Goal: Task Accomplishment & Management: Manage account settings

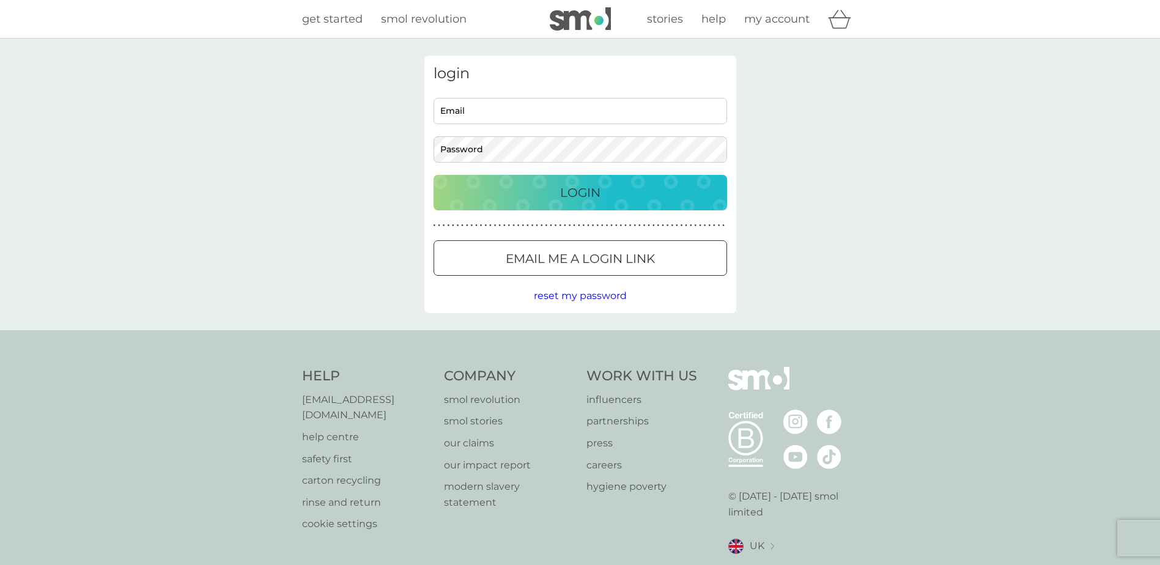
click at [334, 273] on div "login Email Password Login ● ● ● ● ● ● ● ● ● ● ● ● ● ● ● ● ● ● ● ● ● ● ● ● ● ● …" at bounding box center [580, 185] width 1160 height 292
click at [570, 296] on span "reset my password" at bounding box center [580, 296] width 93 height 12
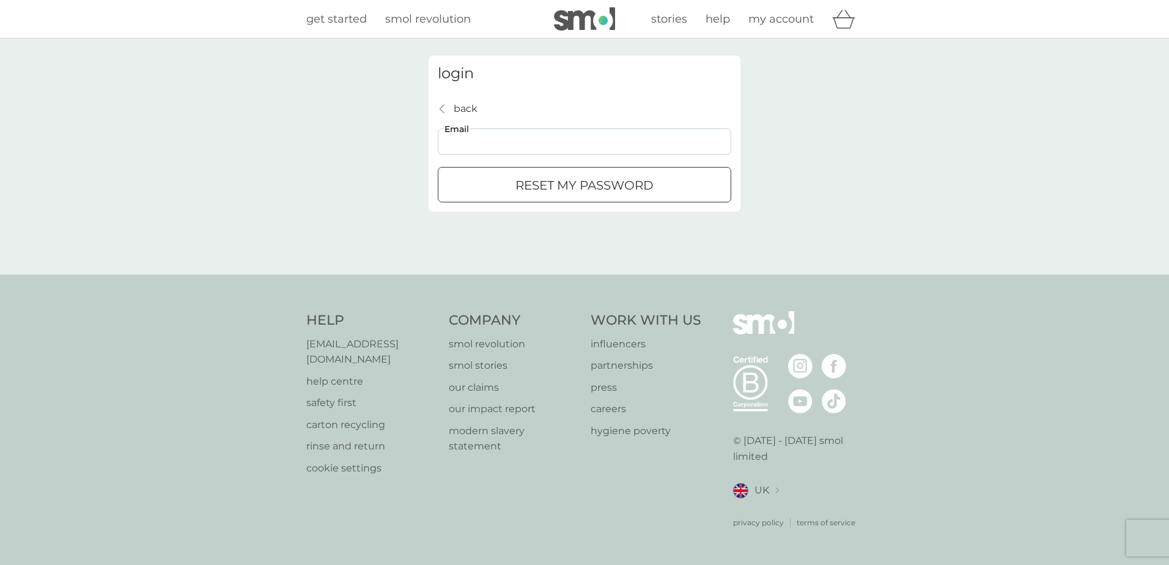
click at [470, 143] on input "Email" at bounding box center [584, 141] width 293 height 26
type input "[PERSON_NAME][EMAIL_ADDRESS][DOMAIN_NAME]"
click button "reset my password" at bounding box center [584, 184] width 293 height 35
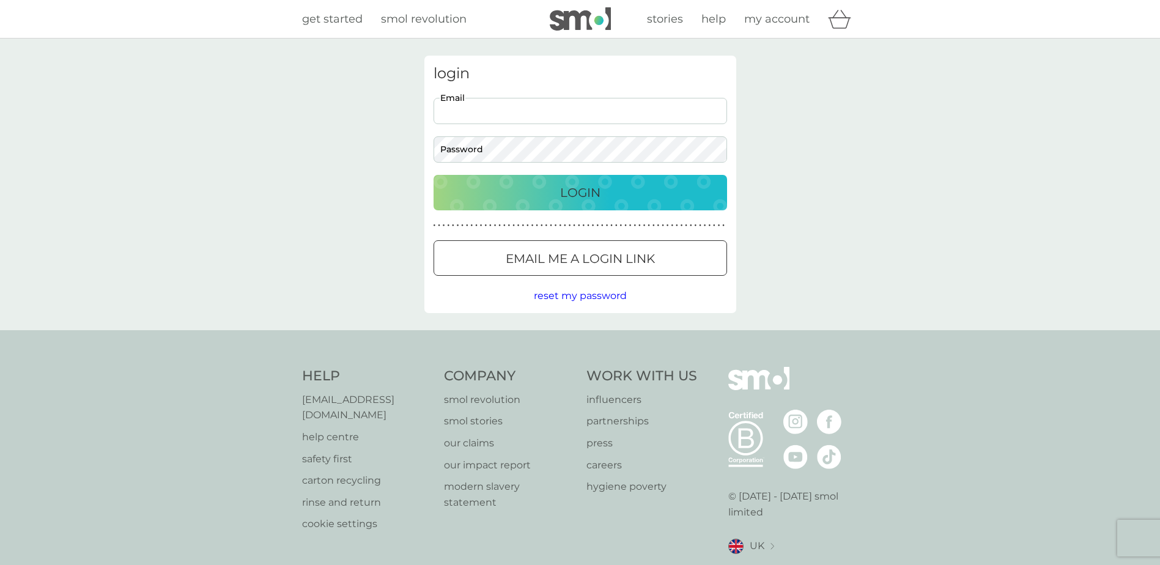
click at [481, 118] on input "Email" at bounding box center [579, 111] width 293 height 26
type input "[PERSON_NAME][EMAIL_ADDRESS][DOMAIN_NAME]"
click at [433, 175] on button "Login" at bounding box center [579, 192] width 293 height 35
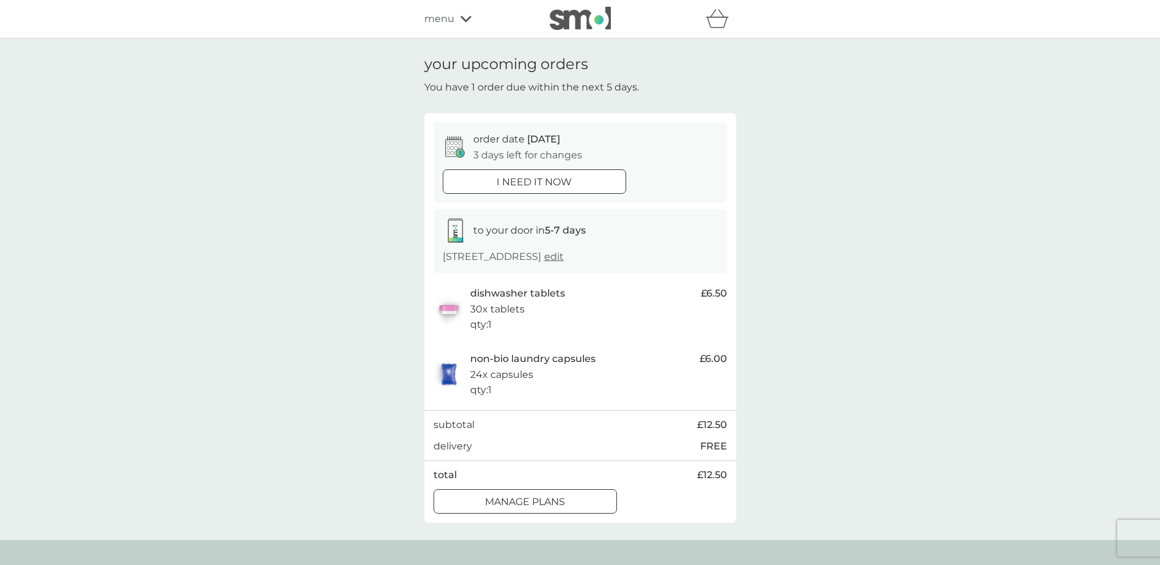
click at [522, 500] on div at bounding box center [525, 501] width 44 height 13
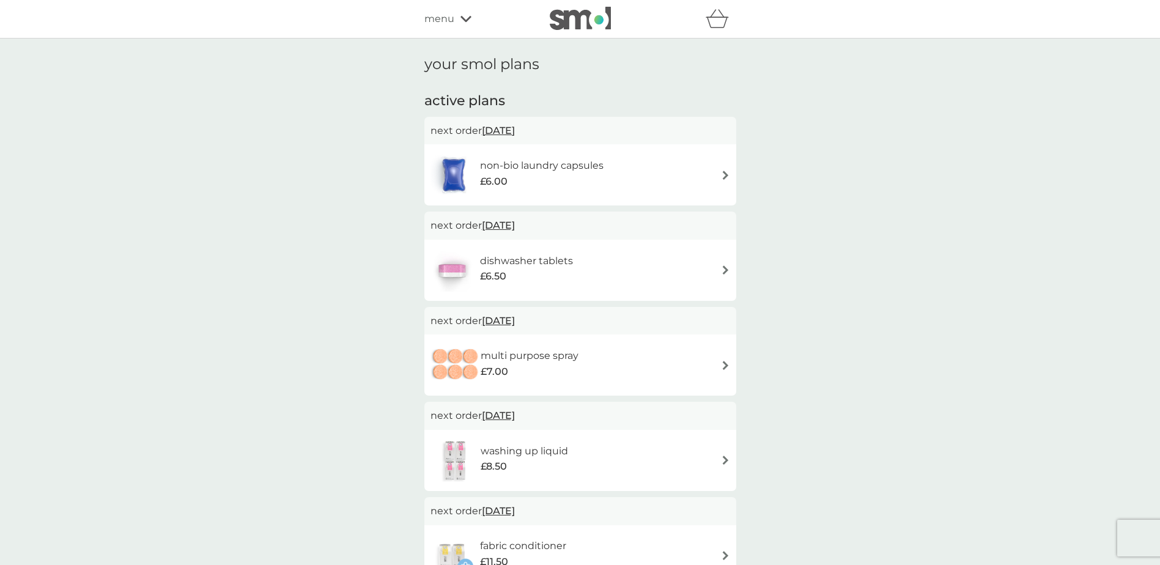
click at [718, 173] on div "non-bio laundry capsules £6.00" at bounding box center [580, 174] width 300 height 43
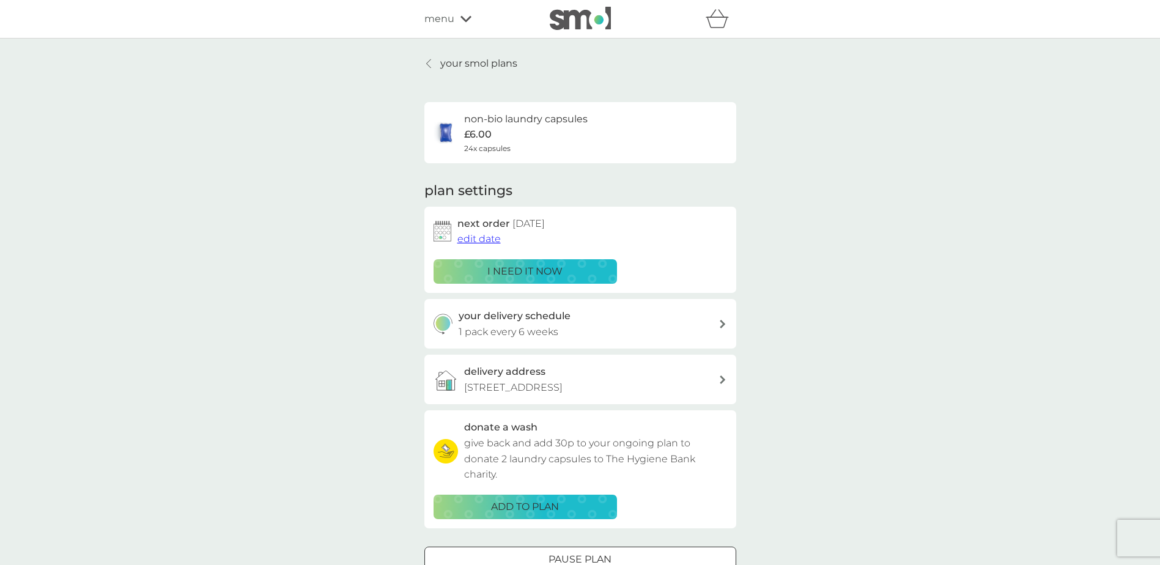
click at [491, 238] on span "edit date" at bounding box center [478, 239] width 43 height 12
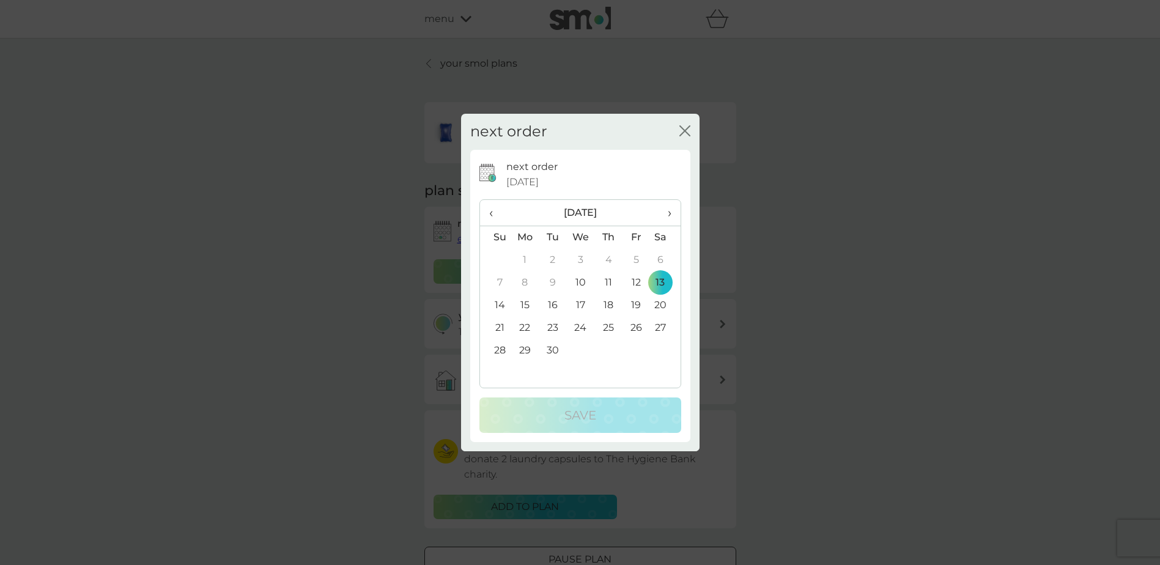
click at [668, 209] on span "›" at bounding box center [664, 213] width 12 height 26
click at [501, 305] on td "14" at bounding box center [495, 305] width 31 height 23
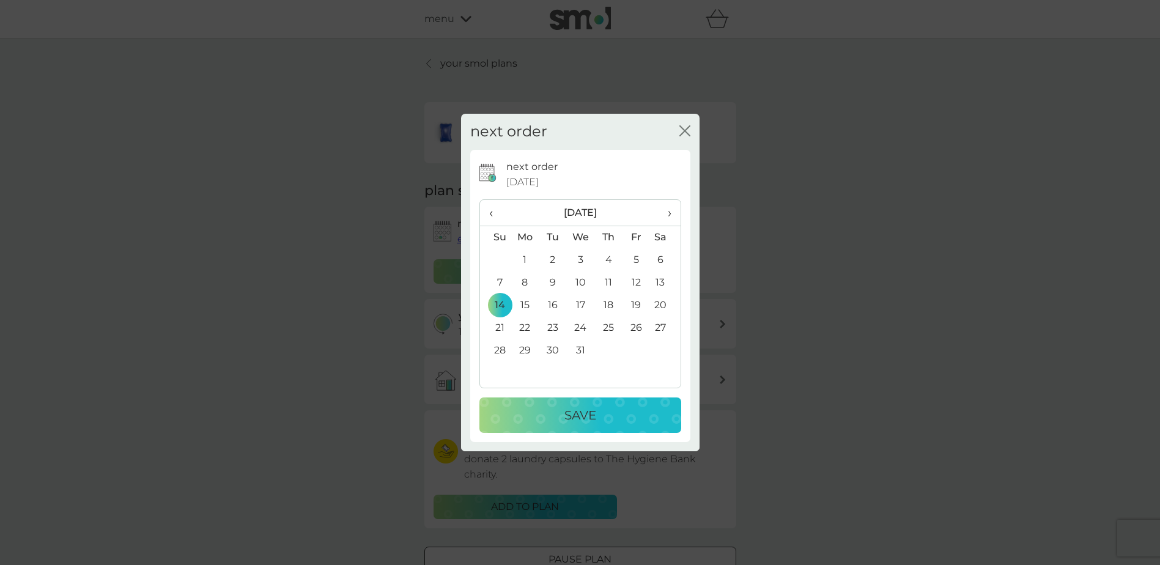
click at [582, 422] on p "Save" at bounding box center [580, 415] width 32 height 20
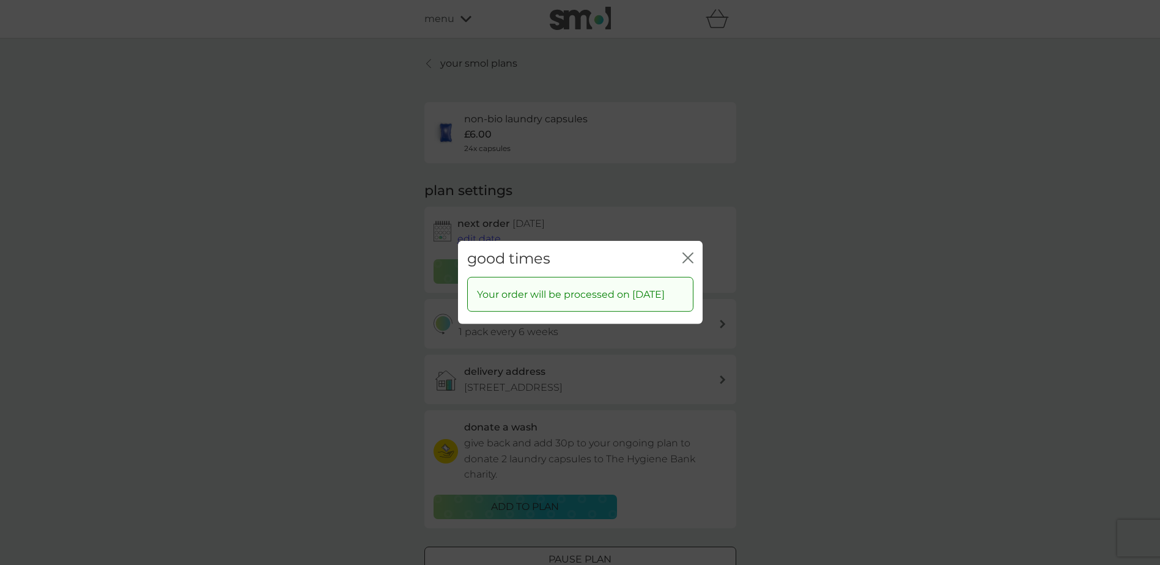
click at [688, 253] on icon "close" at bounding box center [690, 258] width 5 height 10
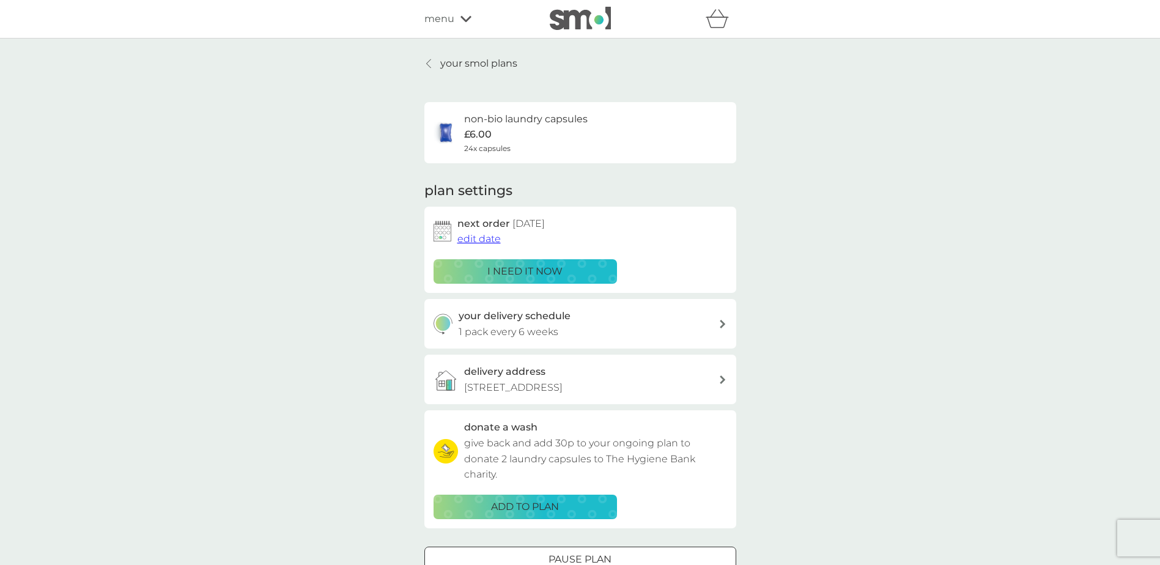
click at [565, 326] on div "your delivery schedule 1 pack every 6 weeks" at bounding box center [588, 323] width 260 height 31
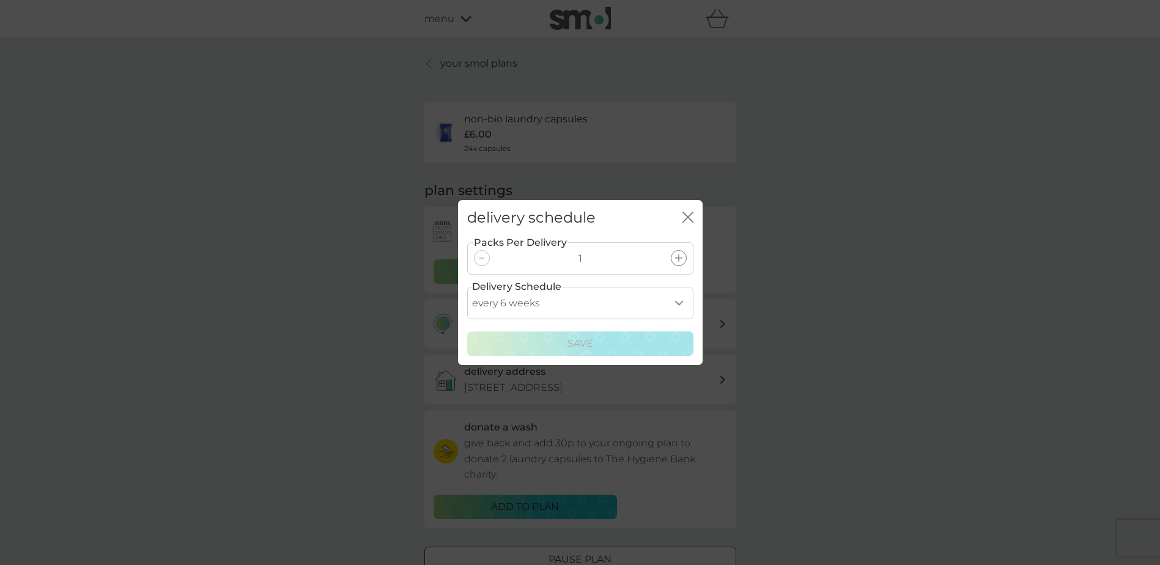
click at [682, 300] on select "every 1 week every 2 weeks every 3 weeks every 4 weeks every 5 weeks every 6 we…" at bounding box center [580, 303] width 226 height 32
select select "84"
click at [467, 287] on select "every 1 week every 2 weeks every 3 weeks every 4 weeks every 5 weeks every 6 we…" at bounding box center [580, 303] width 226 height 32
click at [592, 339] on p "Save" at bounding box center [580, 344] width 26 height 16
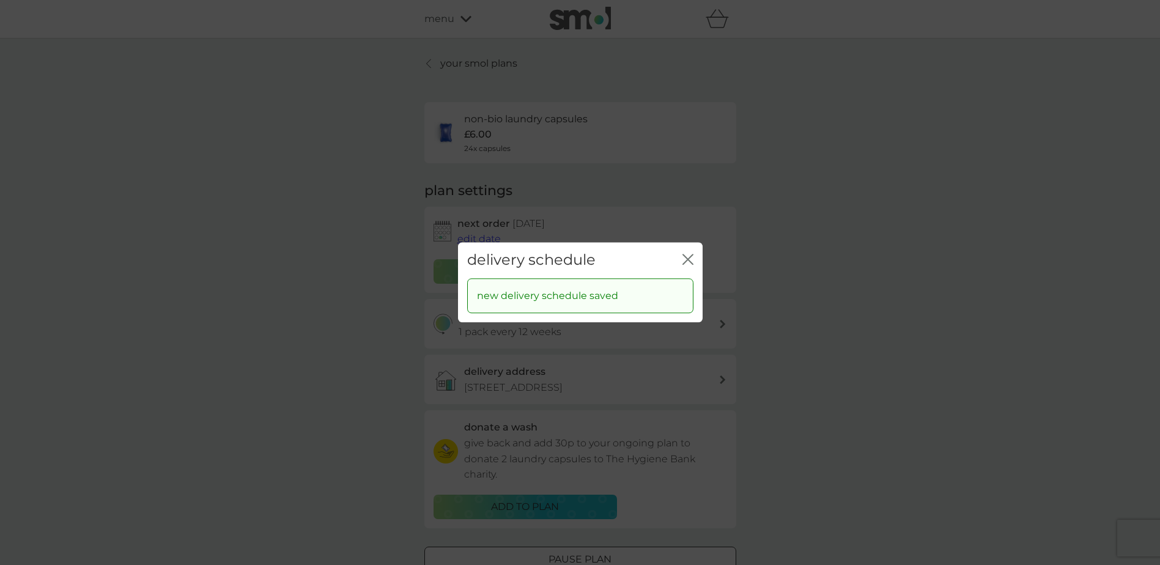
click at [683, 259] on icon "close" at bounding box center [687, 259] width 11 height 11
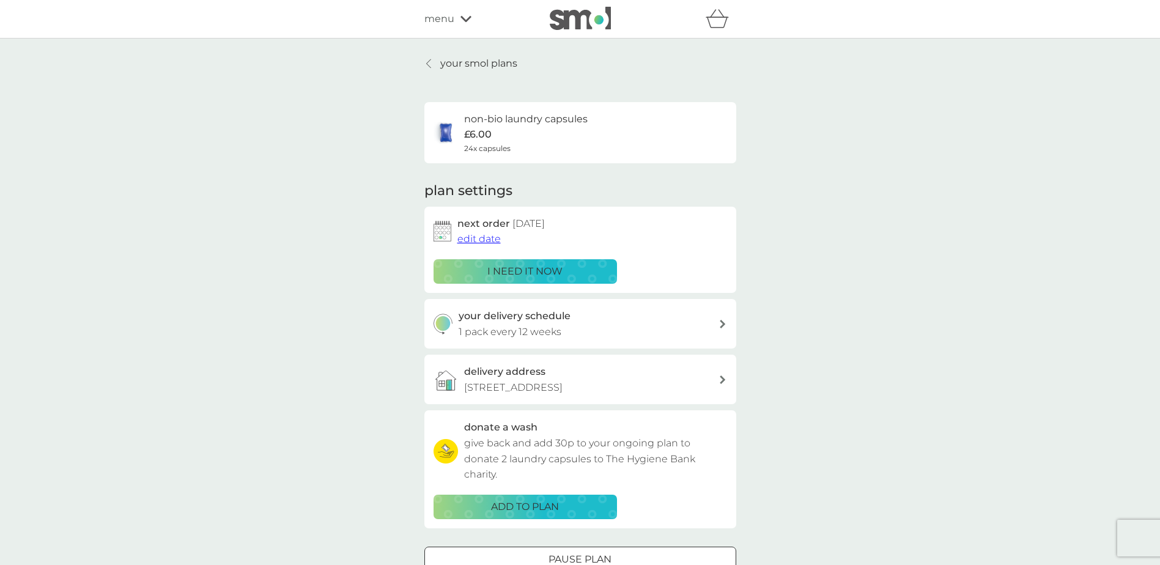
click at [570, 377] on div "delivery address 5 Malin Close, Arnold, Nottingham, NG5 7GU" at bounding box center [591, 379] width 254 height 31
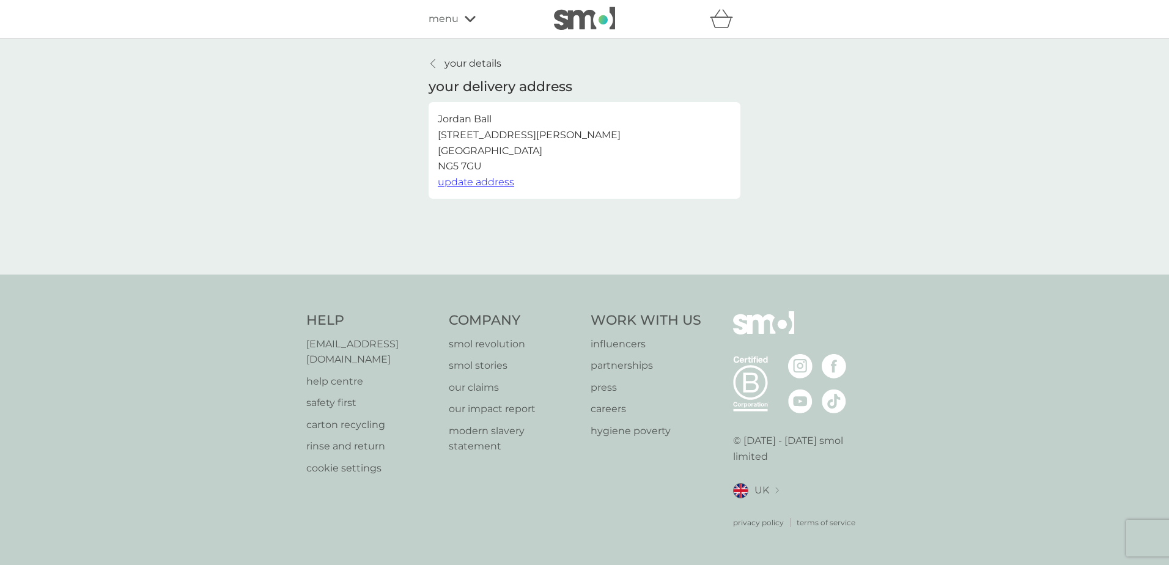
click at [490, 181] on span "update address" at bounding box center [476, 182] width 76 height 12
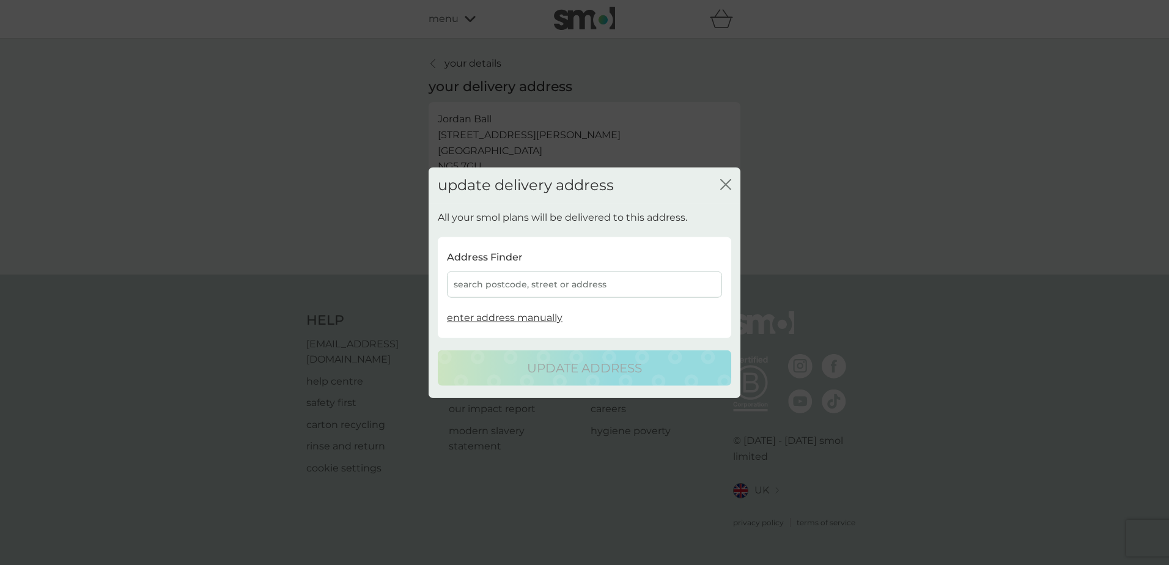
click at [533, 282] on div "search postcode, street or address" at bounding box center [584, 284] width 275 height 26
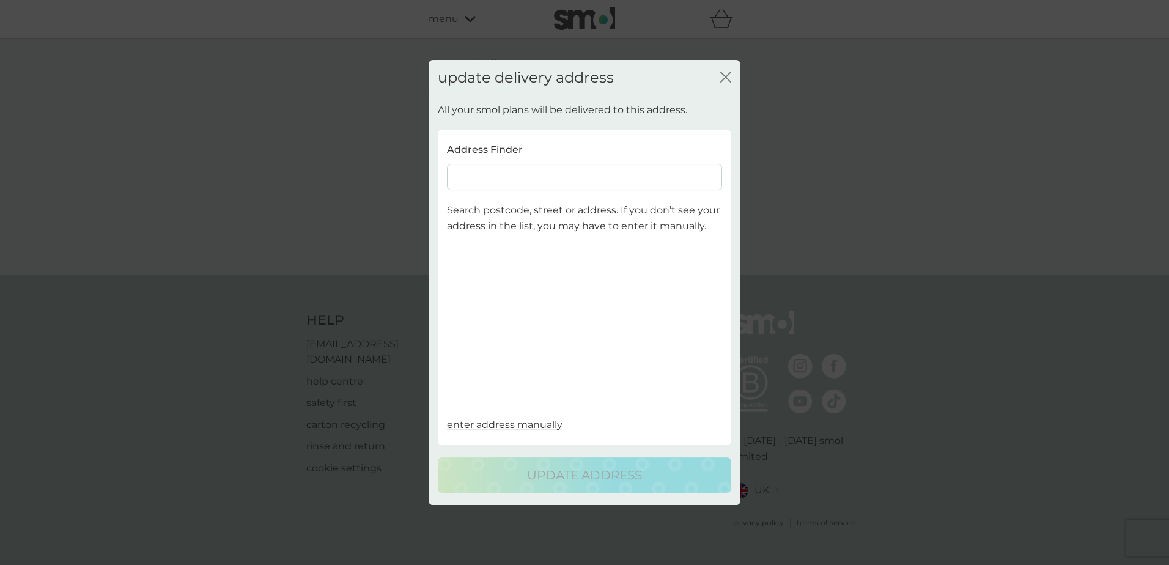
click at [473, 174] on input at bounding box center [584, 177] width 275 height 26
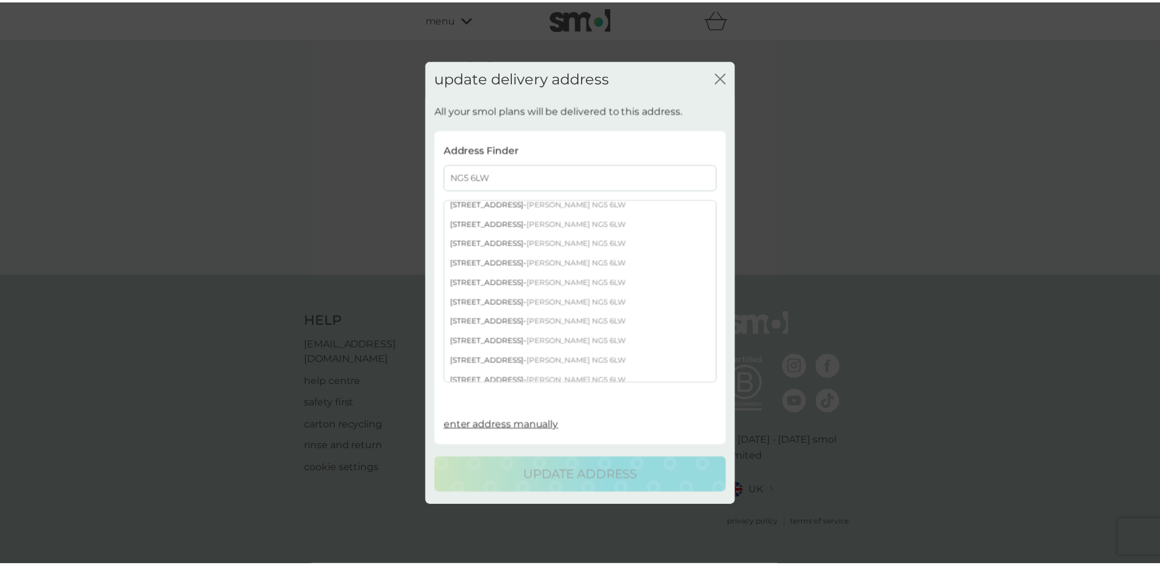
scroll to position [718, 0]
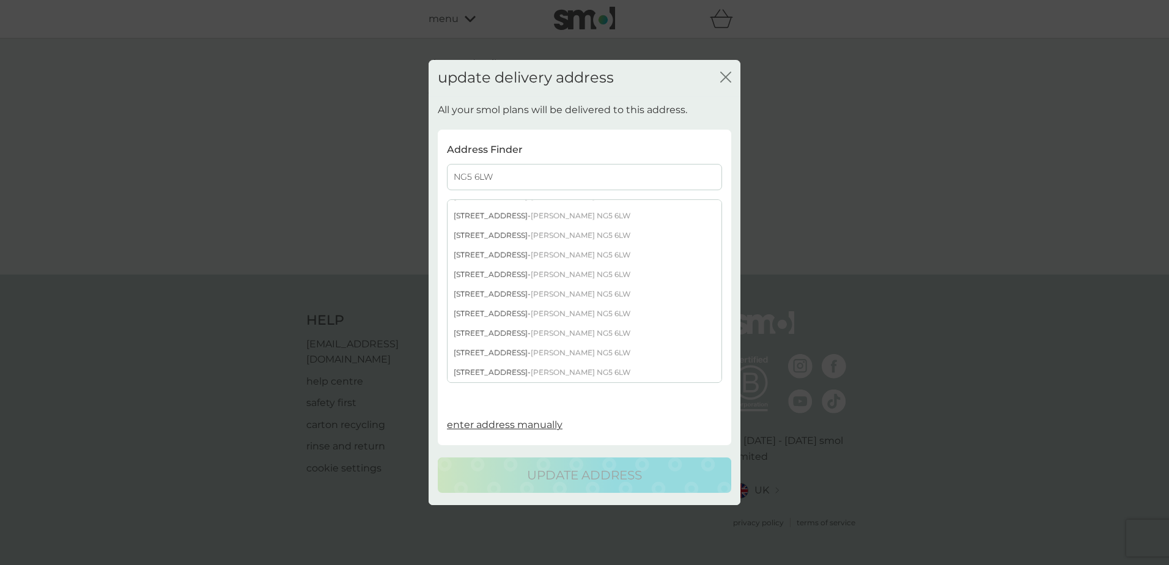
type input "NG5 6LW"
click at [522, 271] on div "59 Carmel Gardens - Arnold Nottingham NG5 6LW" at bounding box center [584, 275] width 274 height 20
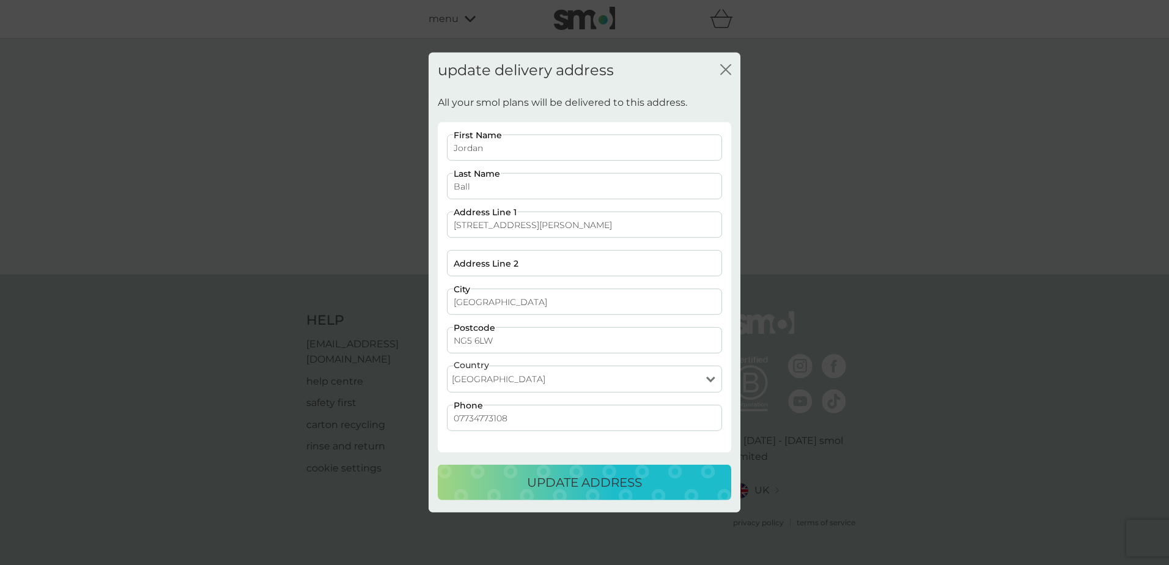
click at [540, 480] on p "update address" at bounding box center [584, 483] width 115 height 20
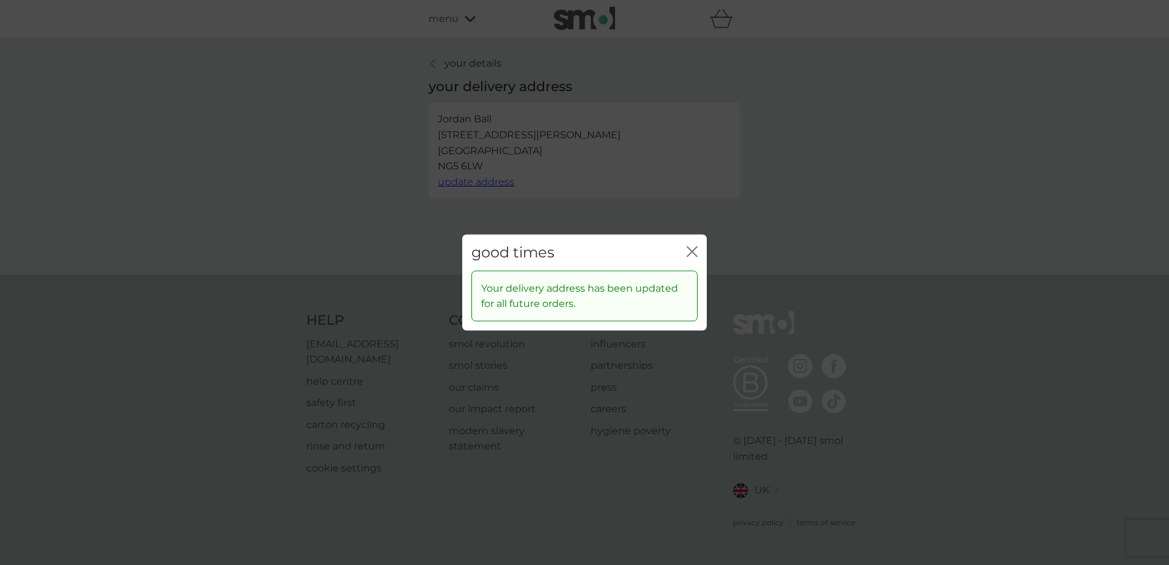
click at [690, 246] on icon "close" at bounding box center [692, 251] width 11 height 11
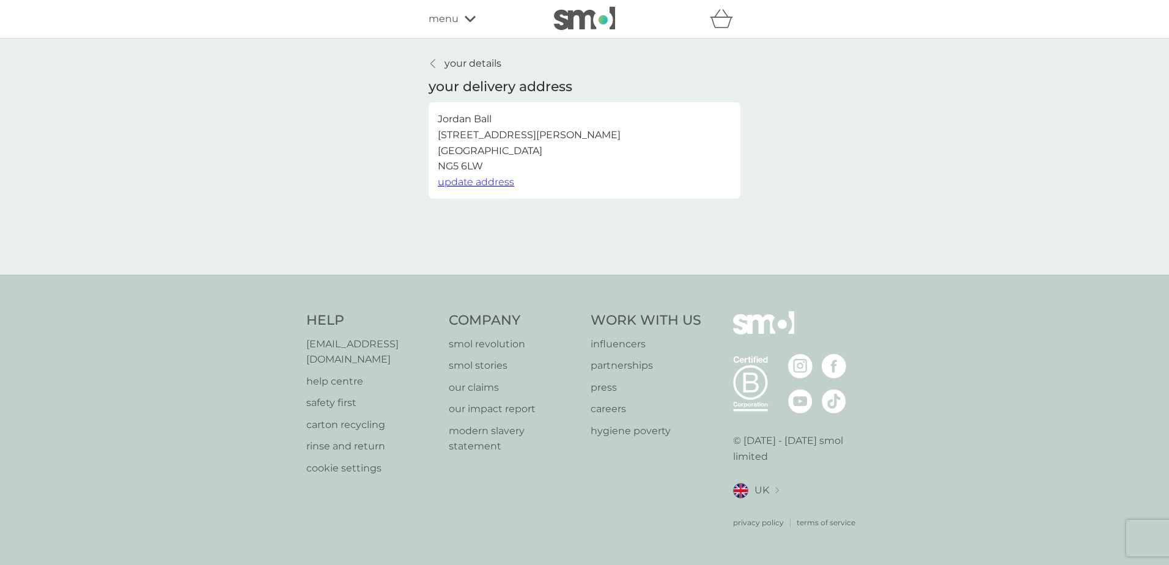
click at [461, 61] on p "your details" at bounding box center [472, 64] width 57 height 16
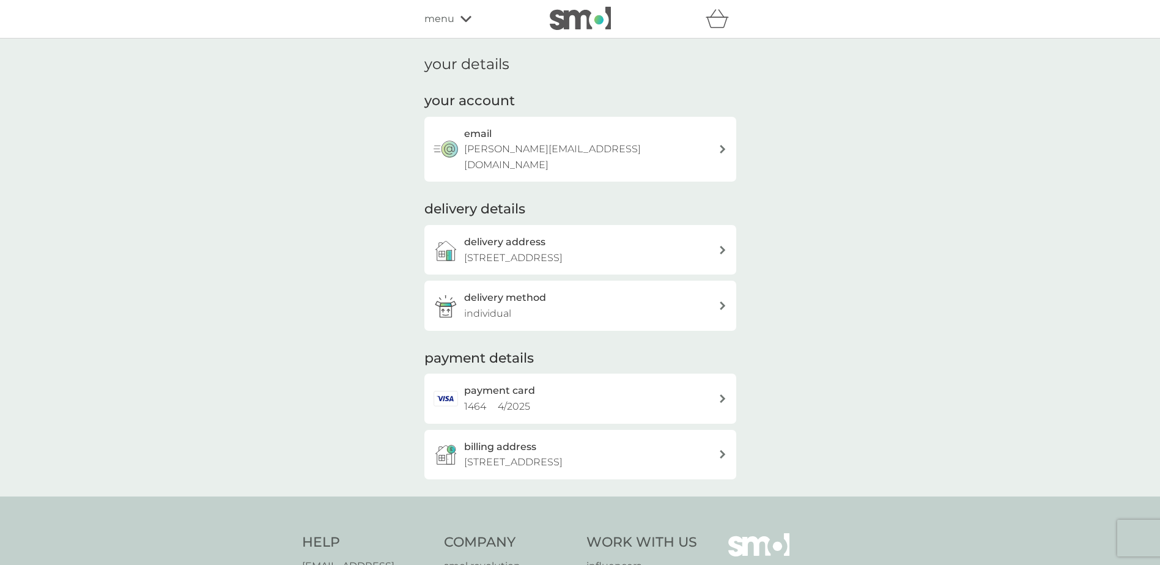
click at [545, 383] on div "payment card 1464 4 / 2025" at bounding box center [591, 398] width 254 height 31
click at [529, 439] on h3 "billing address" at bounding box center [500, 447] width 72 height 16
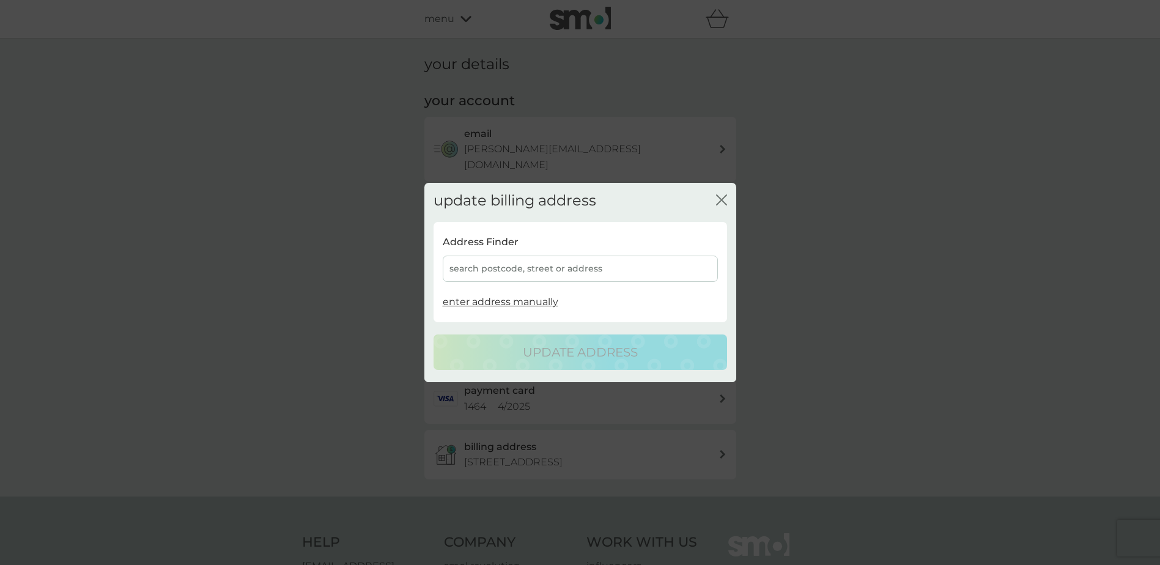
click at [487, 268] on div "search postcode, street or address" at bounding box center [580, 269] width 275 height 26
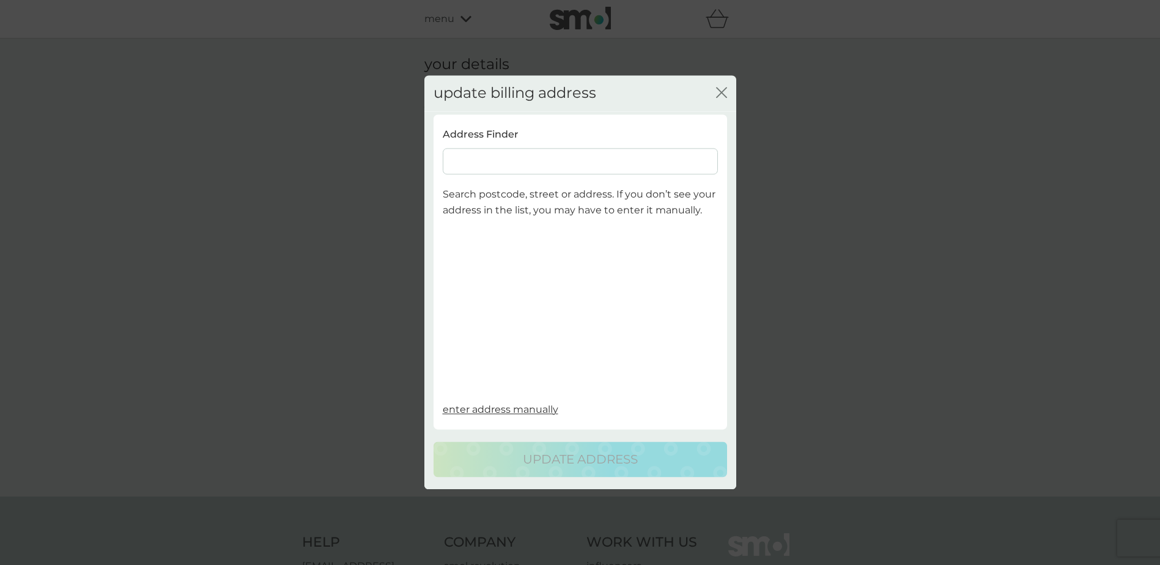
click at [496, 163] on input at bounding box center [580, 162] width 275 height 26
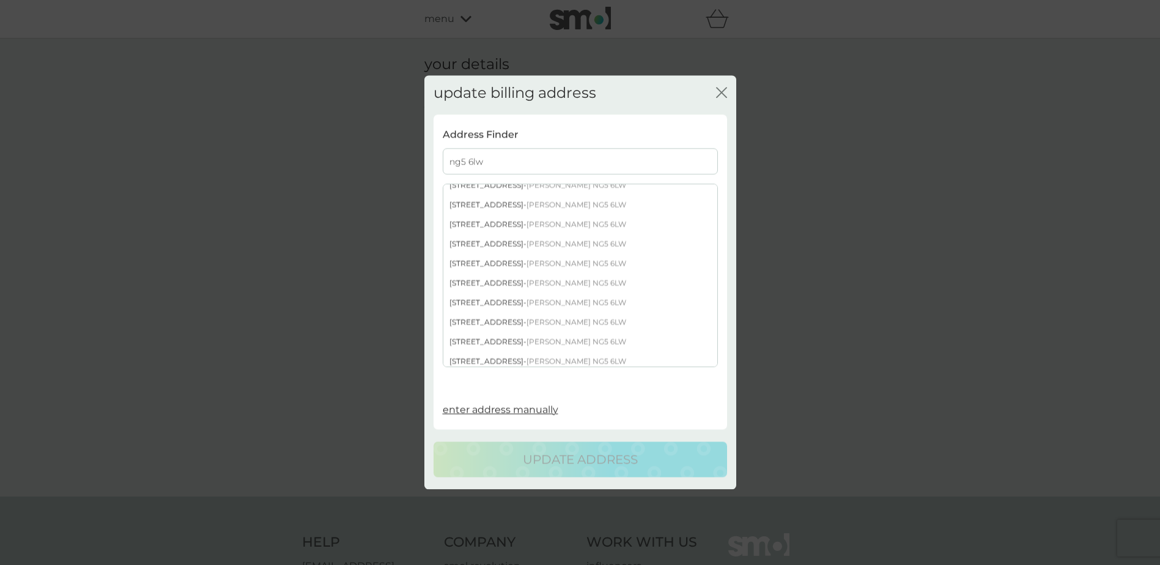
scroll to position [718, 0]
type input "ng5 6lw"
click at [514, 262] on div "59 Carmel Gardens - Arnold Nottingham NG5 6LW" at bounding box center [580, 259] width 274 height 20
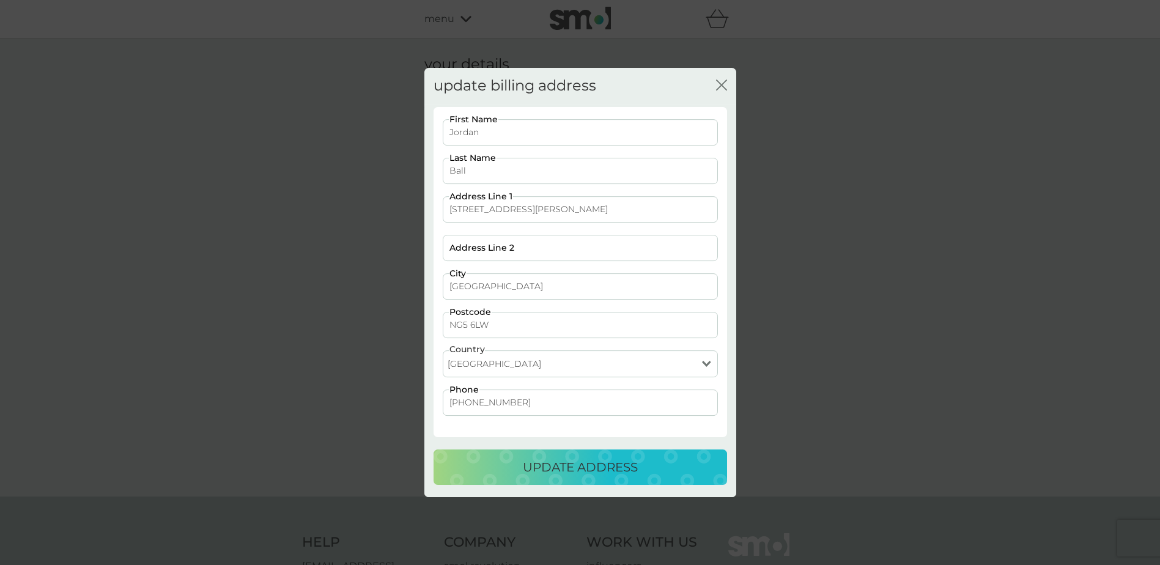
click at [722, 87] on icon "close" at bounding box center [721, 84] width 11 height 11
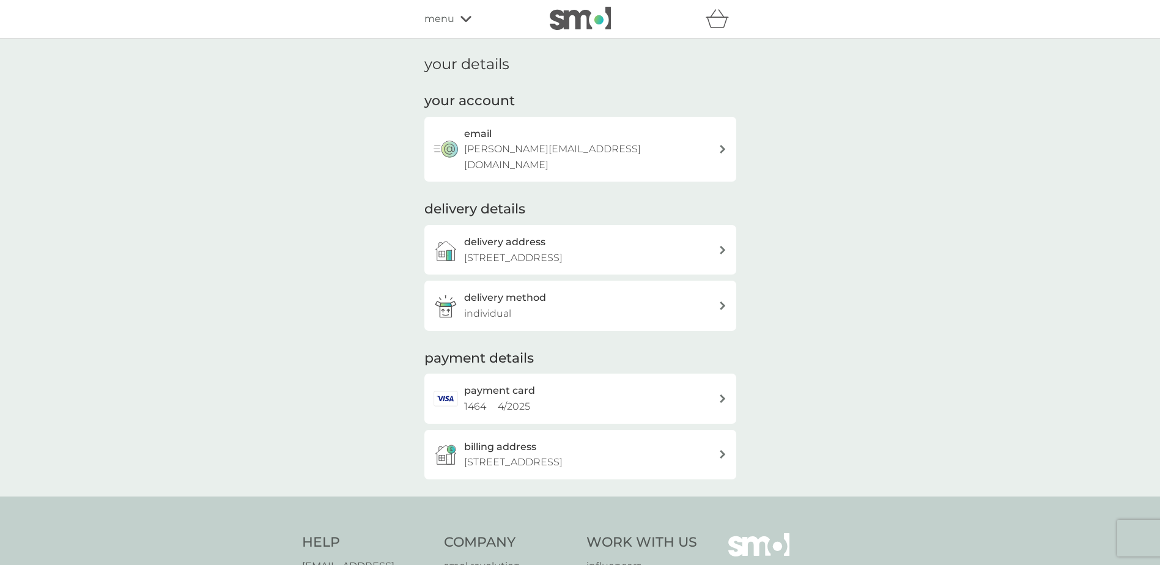
click at [592, 24] on img at bounding box center [580, 18] width 61 height 23
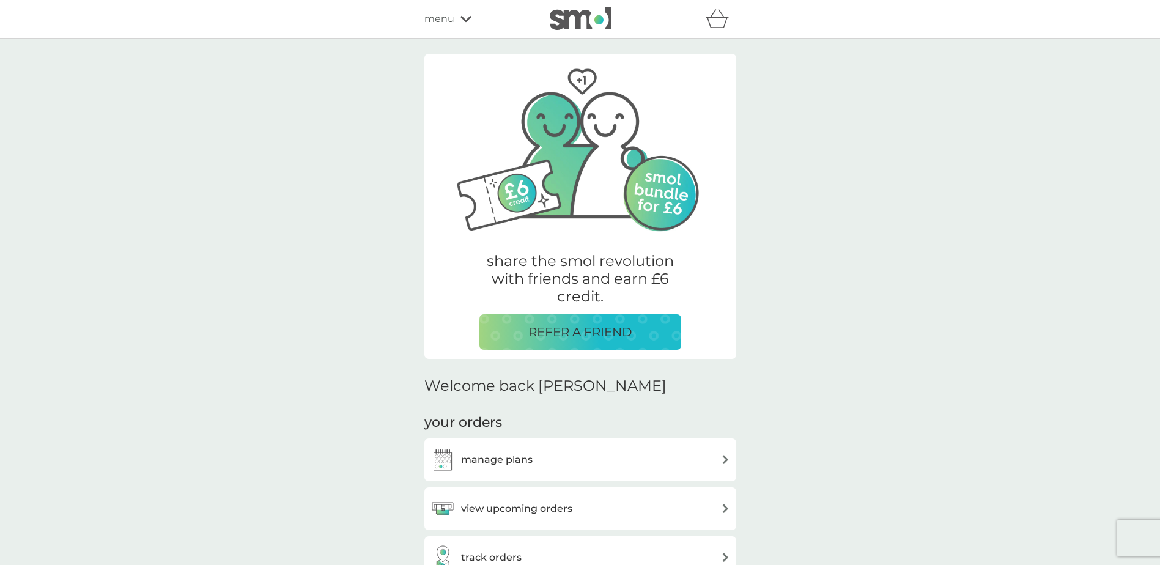
click at [511, 458] on h3 "manage plans" at bounding box center [497, 460] width 72 height 16
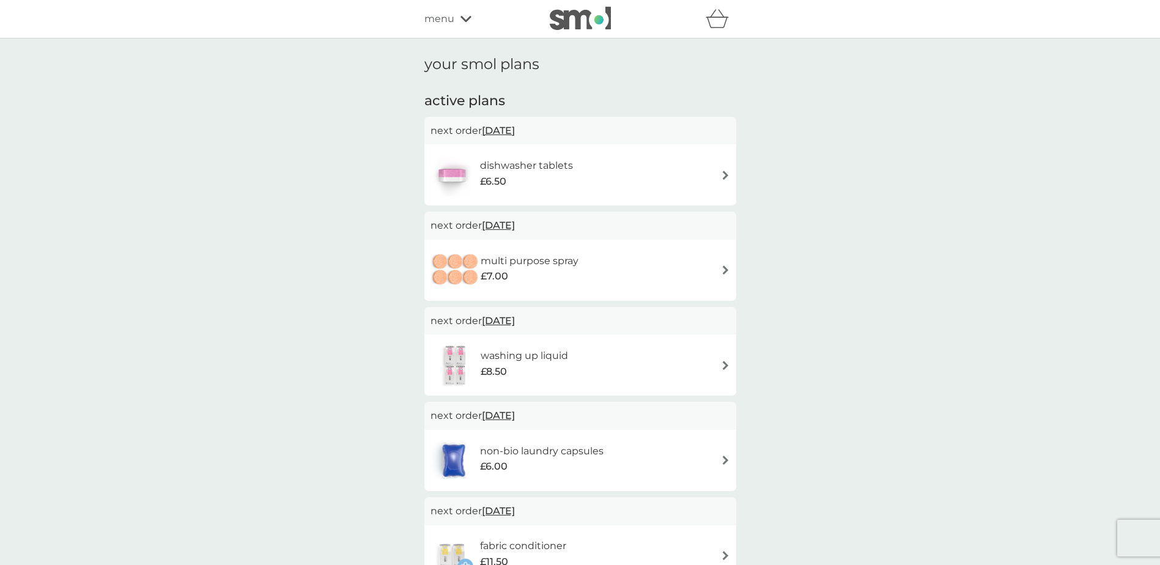
click at [539, 170] on h6 "dishwasher tablets" at bounding box center [526, 166] width 93 height 16
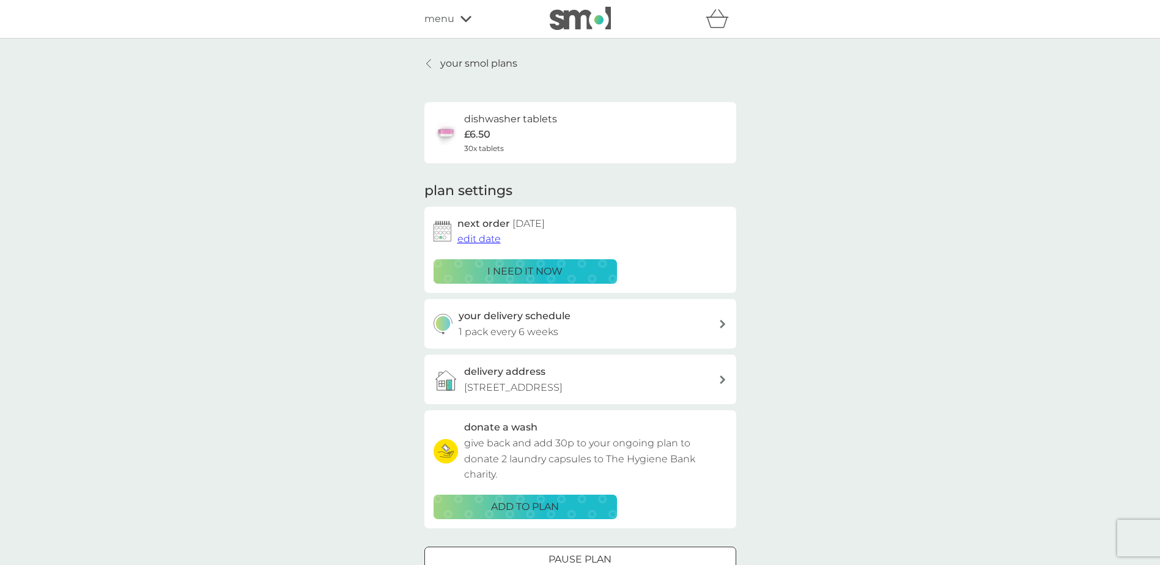
click at [519, 326] on p "1 pack every 6 weeks" at bounding box center [508, 332] width 100 height 16
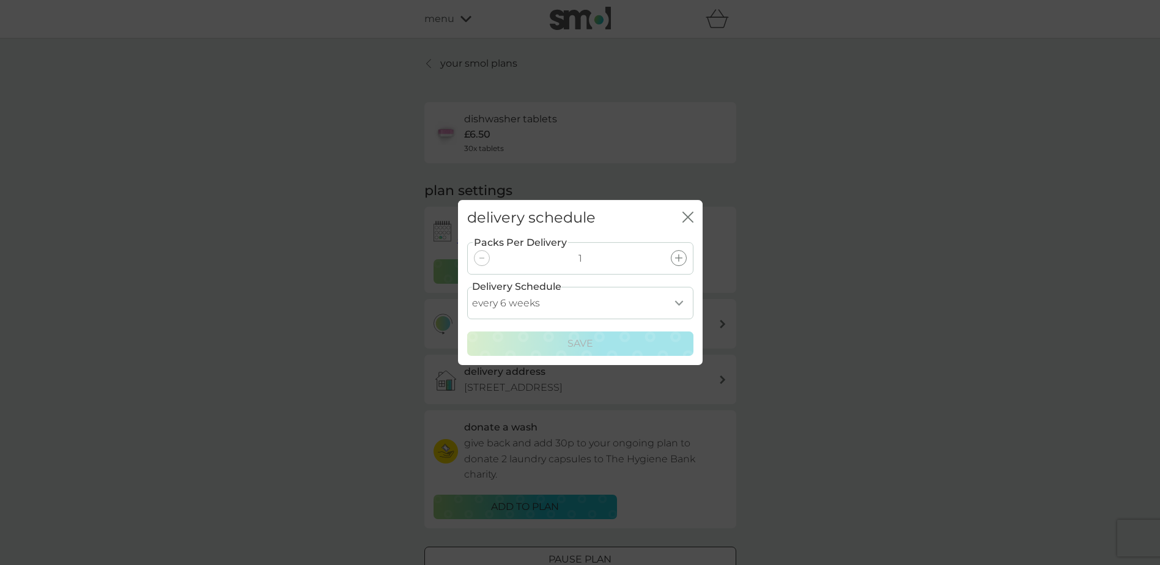
click at [614, 309] on select "every 1 week every 2 weeks every 3 weeks every 4 weeks every 5 weeks every 6 we…" at bounding box center [580, 303] width 226 height 32
select select "84"
click at [467, 287] on select "every 1 week every 2 weeks every 3 weeks every 4 weeks every 5 weeks every 6 we…" at bounding box center [580, 303] width 226 height 32
click at [577, 343] on p "Save" at bounding box center [580, 344] width 26 height 16
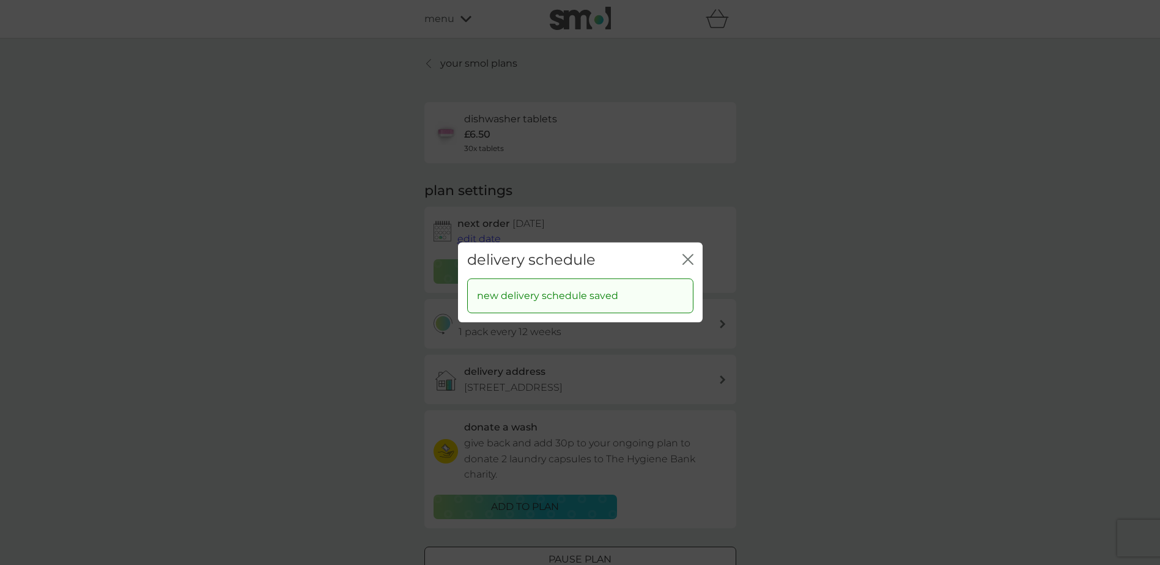
click at [689, 262] on icon "close" at bounding box center [690, 259] width 5 height 10
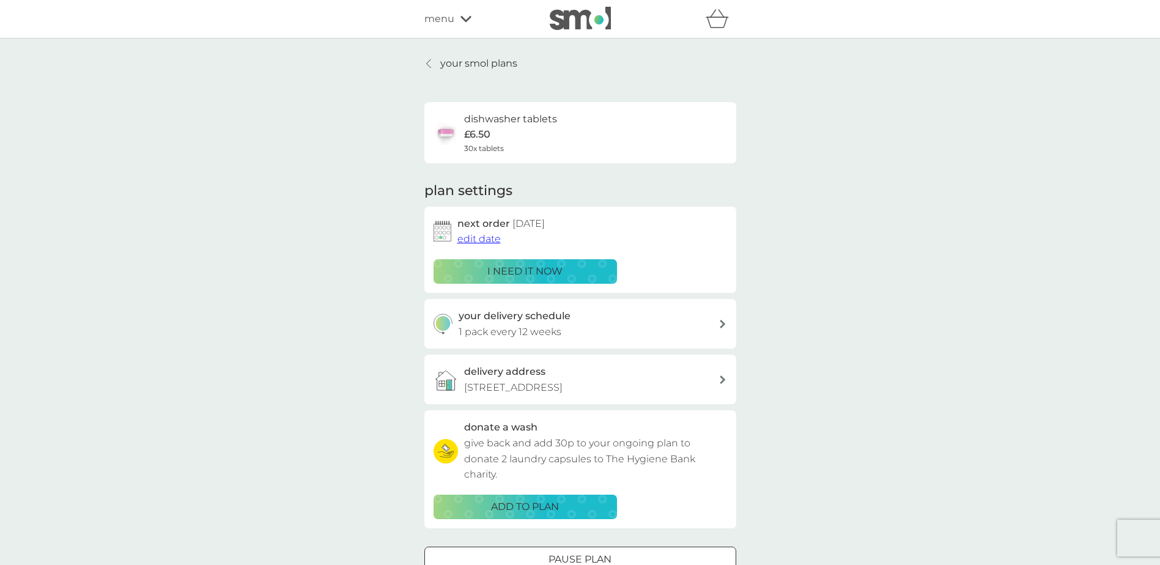
click at [470, 236] on span "edit date" at bounding box center [478, 239] width 43 height 12
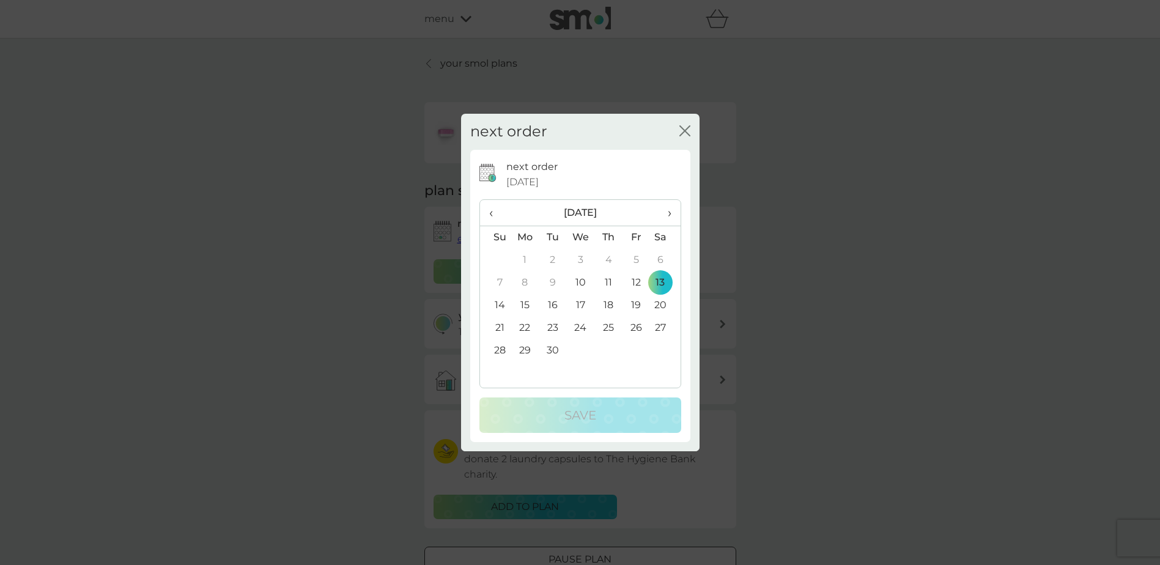
click at [664, 216] on span "›" at bounding box center [664, 213] width 12 height 26
click at [498, 304] on td "14" at bounding box center [495, 305] width 31 height 23
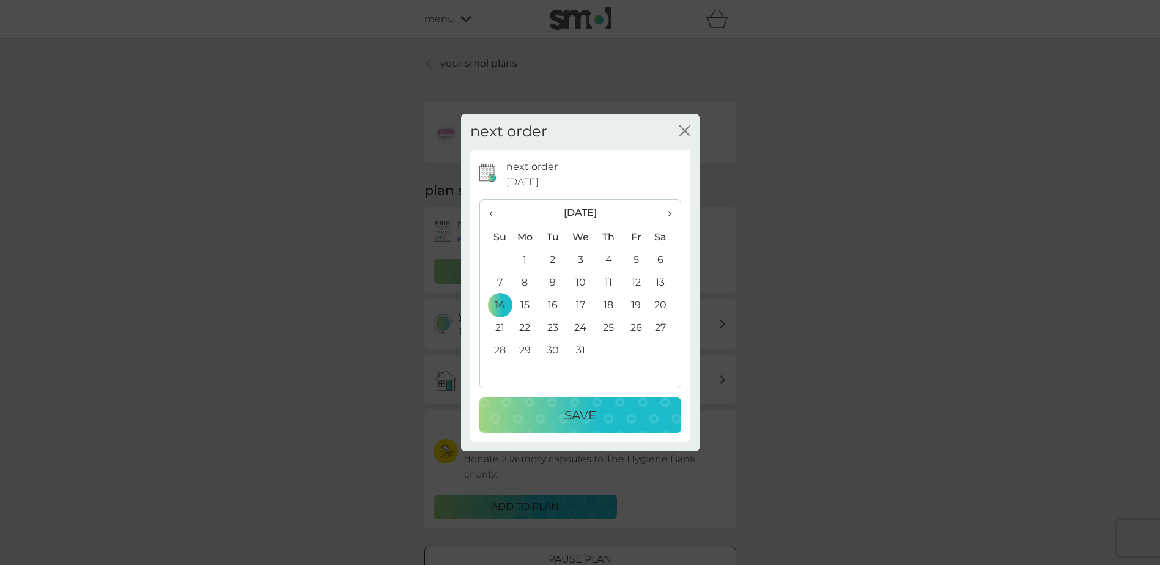
click at [545, 409] on div "Save" at bounding box center [580, 415] width 177 height 20
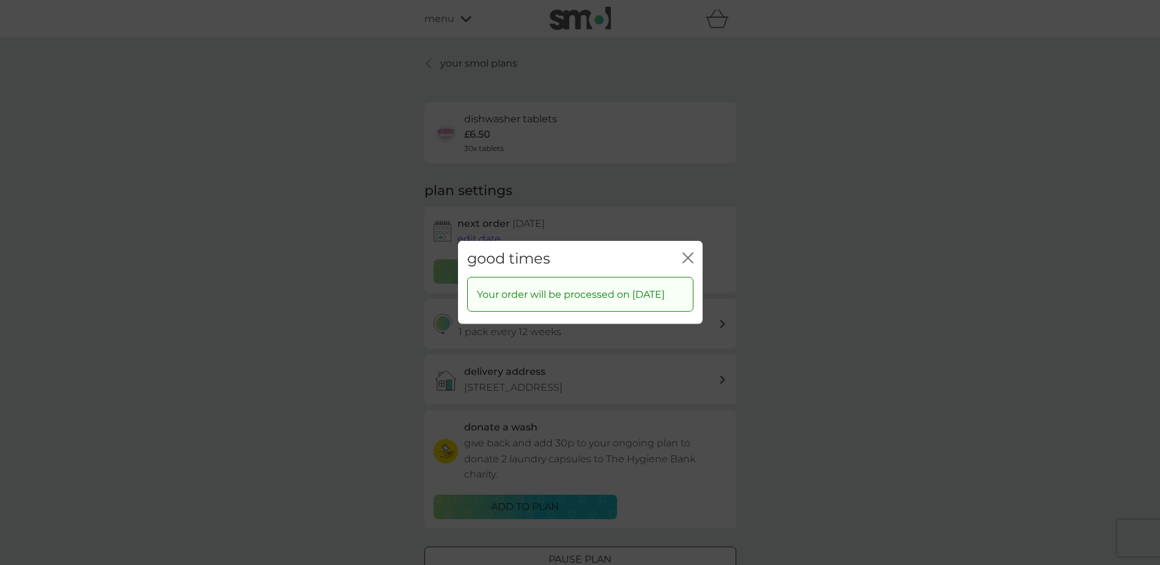
click at [686, 250] on div "close" at bounding box center [687, 259] width 11 height 18
click at [683, 252] on icon "close" at bounding box center [687, 257] width 11 height 11
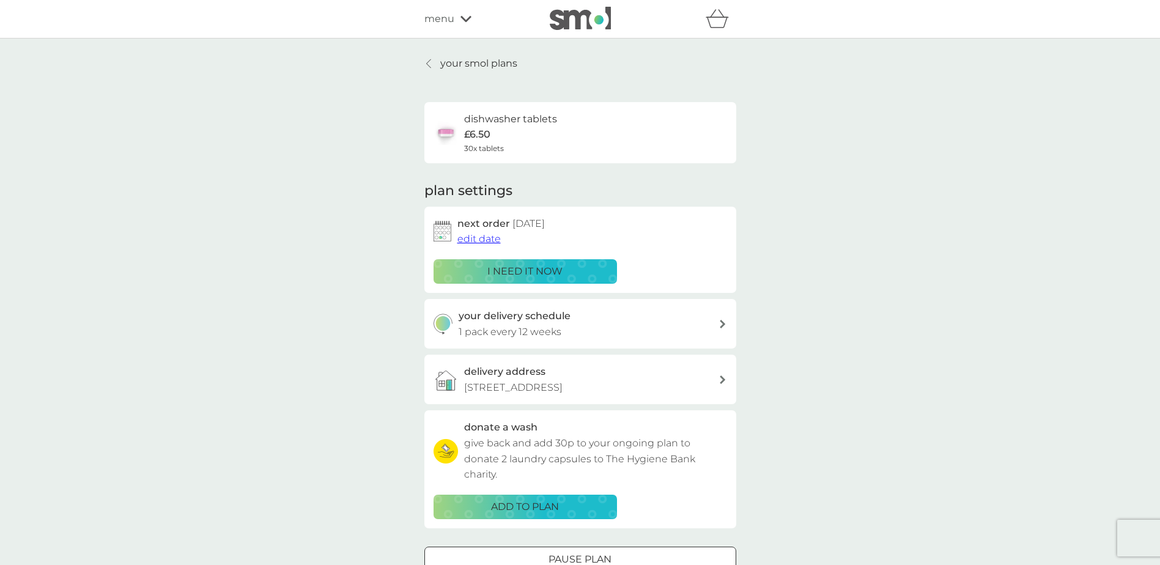
click at [492, 61] on p "your smol plans" at bounding box center [478, 64] width 77 height 16
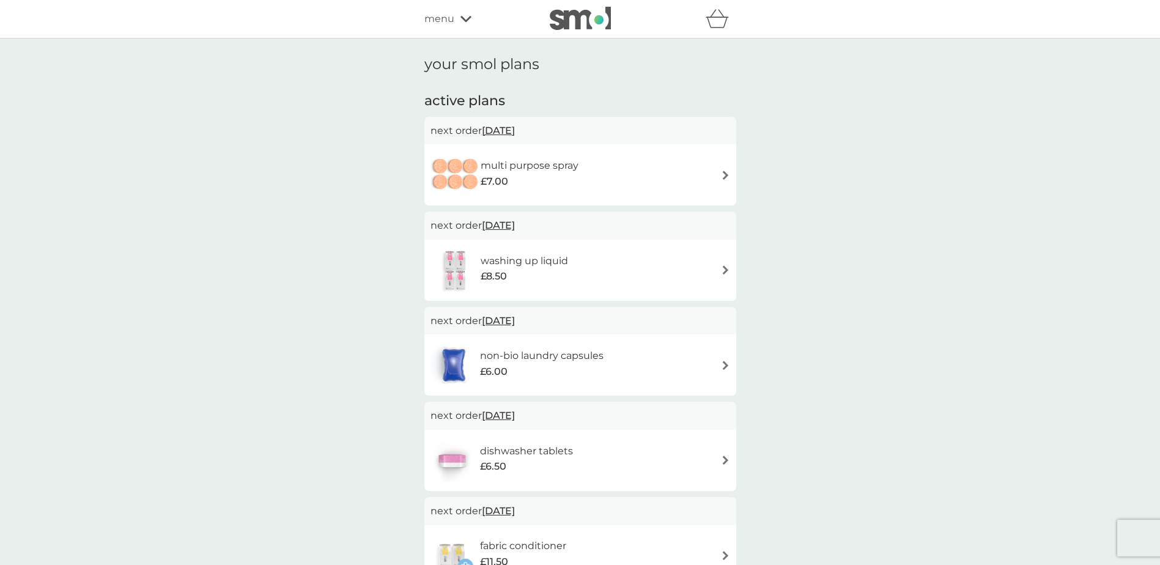
click at [718, 170] on div "multi purpose spray £7.00" at bounding box center [580, 174] width 300 height 43
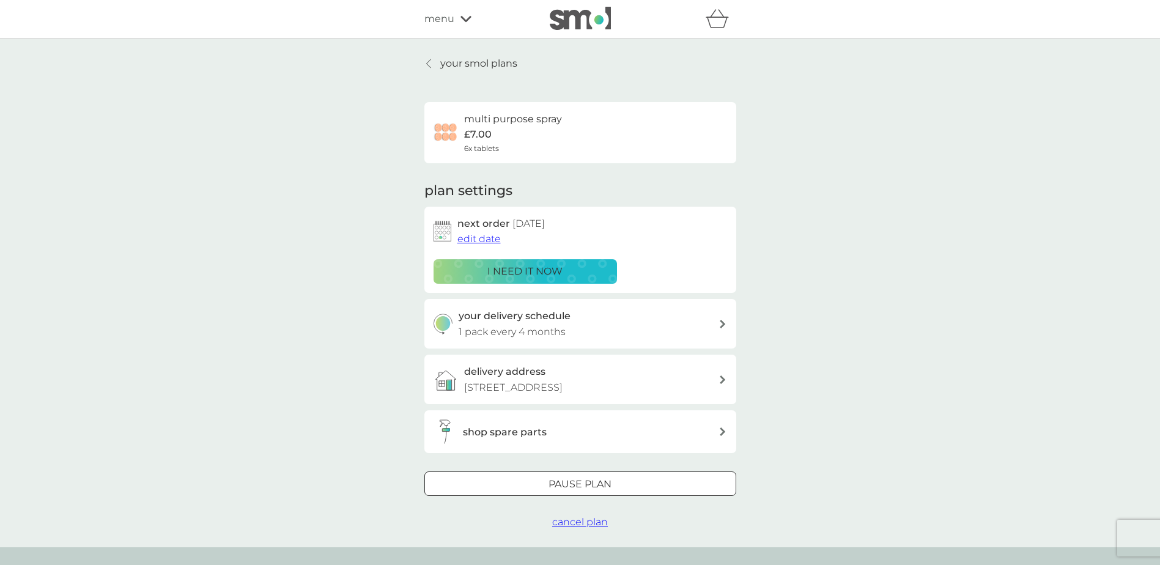
click at [562, 482] on div at bounding box center [580, 484] width 44 height 13
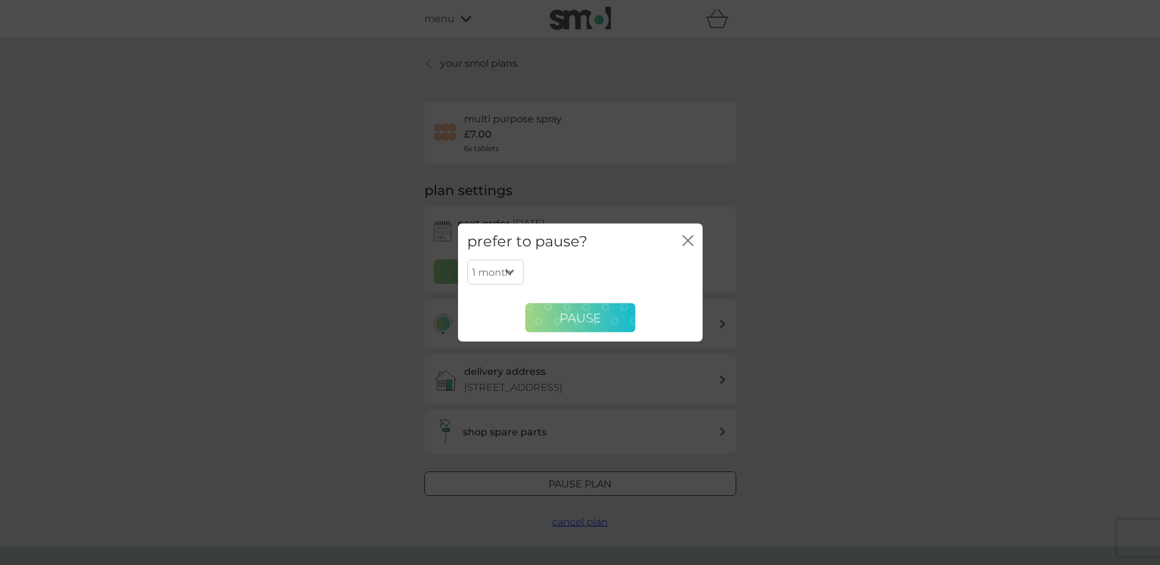
click at [598, 321] on span "Pause" at bounding box center [580, 317] width 42 height 15
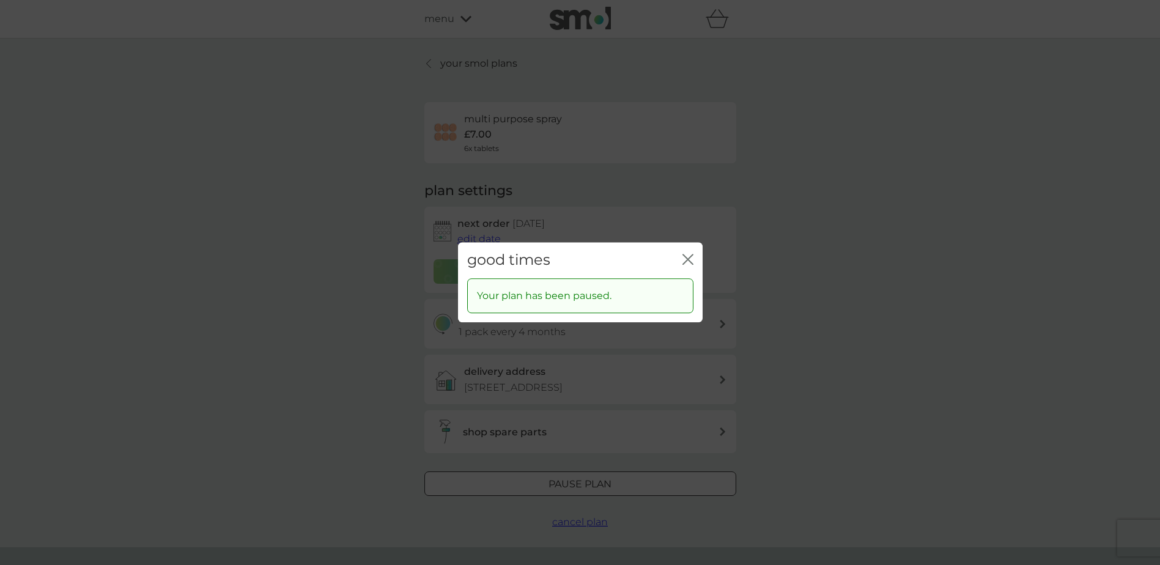
click at [692, 250] on div "good times close" at bounding box center [580, 260] width 245 height 36
click at [688, 262] on icon "close" at bounding box center [687, 259] width 11 height 11
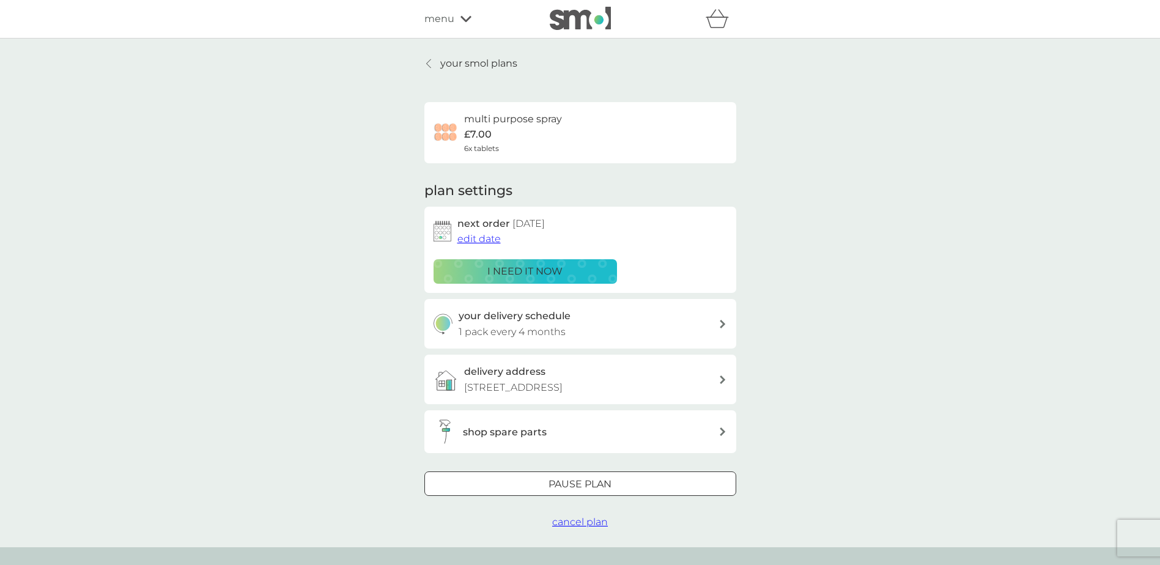
click at [444, 64] on p "your smol plans" at bounding box center [478, 64] width 77 height 16
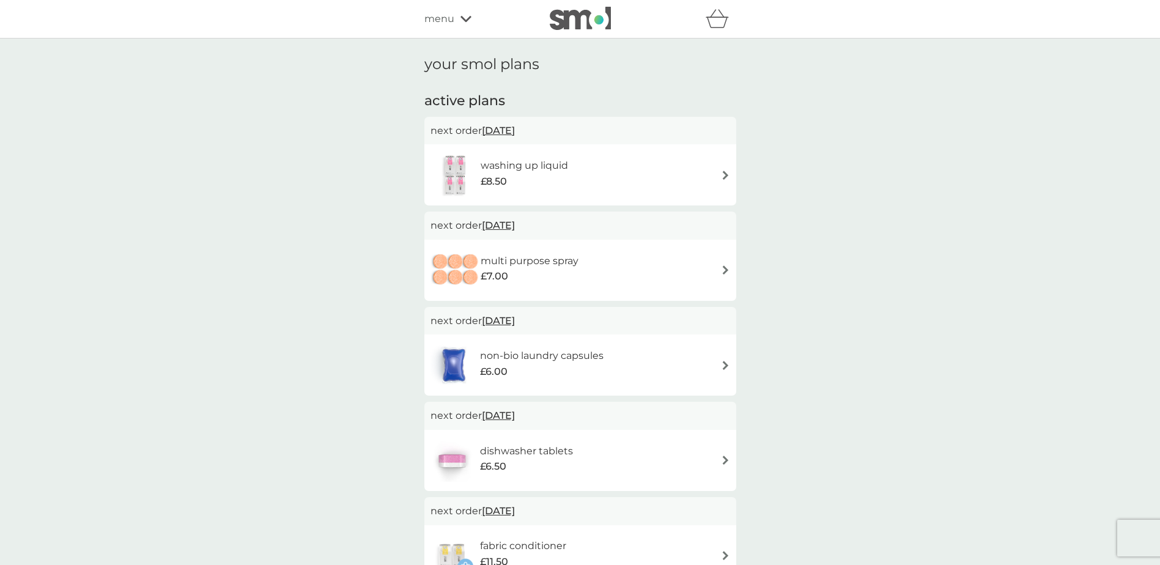
click at [499, 171] on h6 "washing up liquid" at bounding box center [524, 166] width 87 height 16
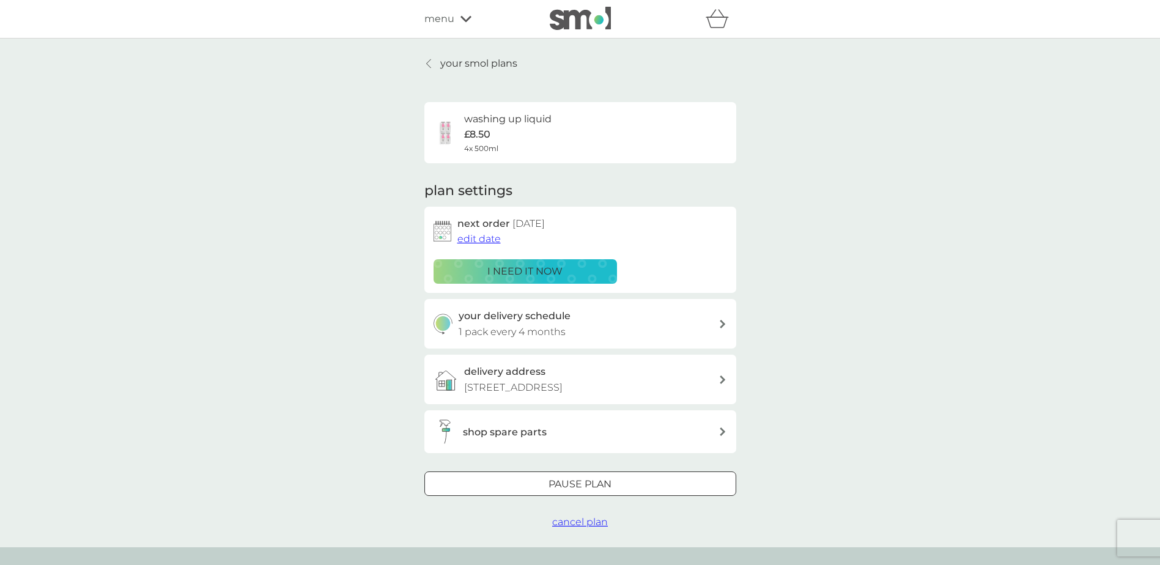
click at [575, 524] on span "cancel plan" at bounding box center [580, 522] width 56 height 12
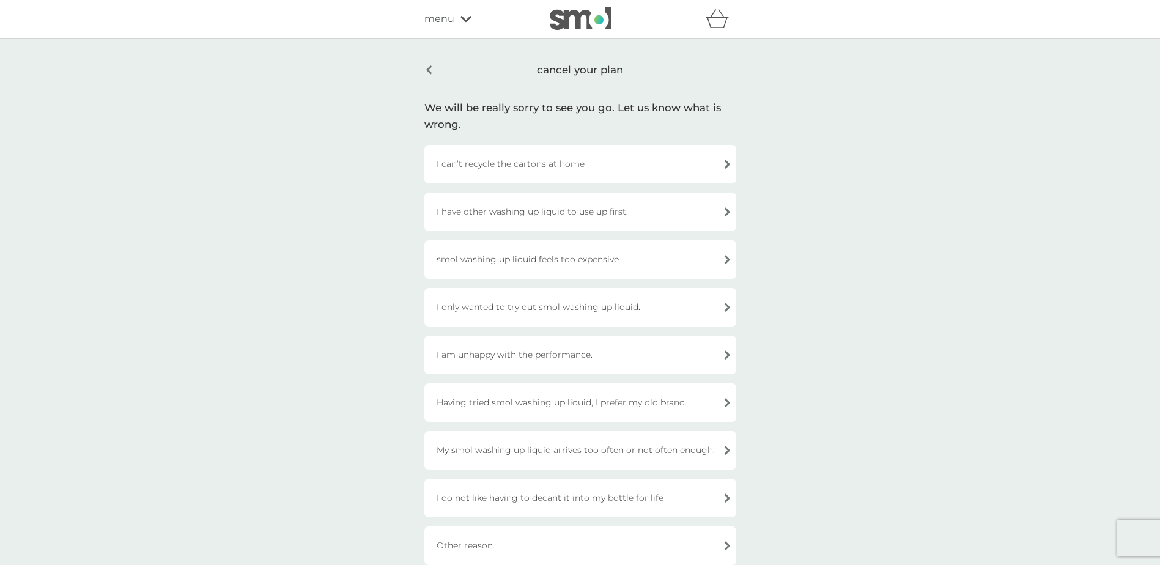
click at [581, 260] on div "smol washing up liquid feels too expensive" at bounding box center [580, 259] width 312 height 39
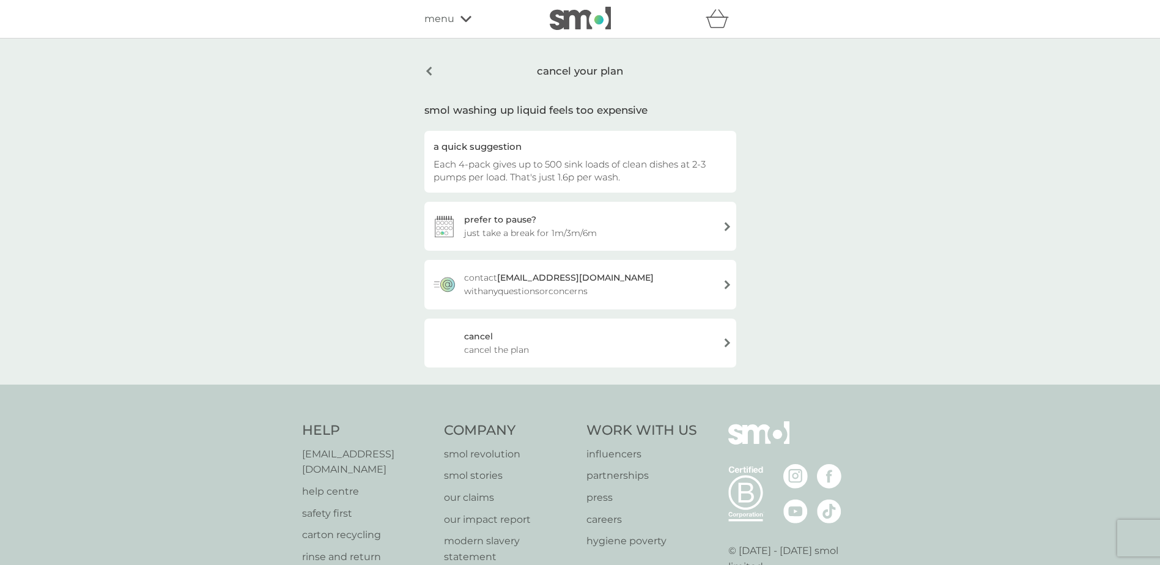
click at [492, 344] on span "cancel the plan" at bounding box center [496, 349] width 65 height 13
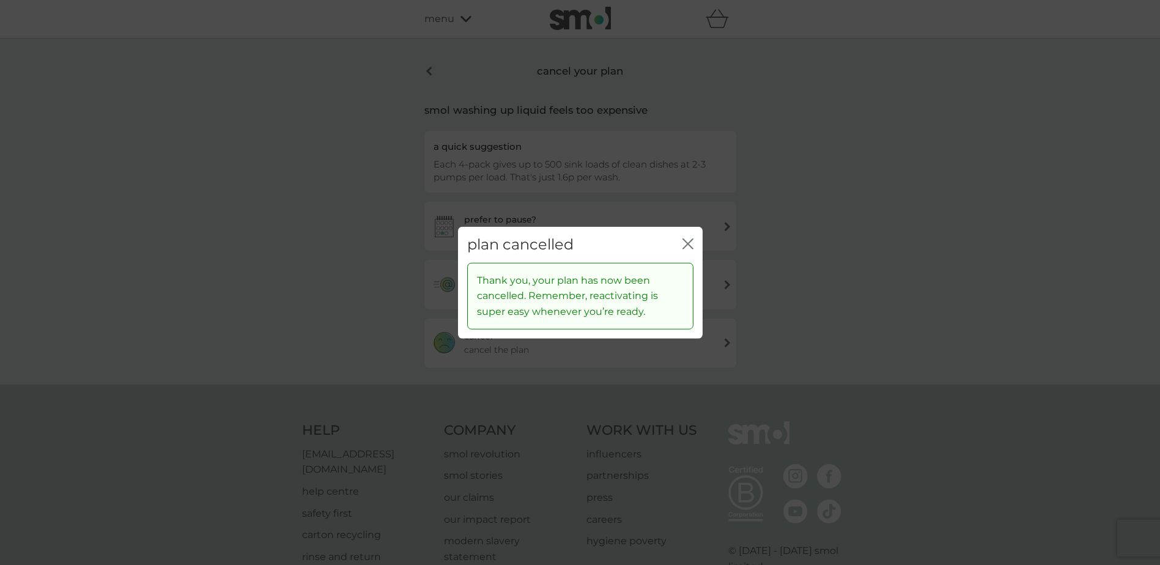
click at [683, 245] on icon "close" at bounding box center [687, 243] width 11 height 11
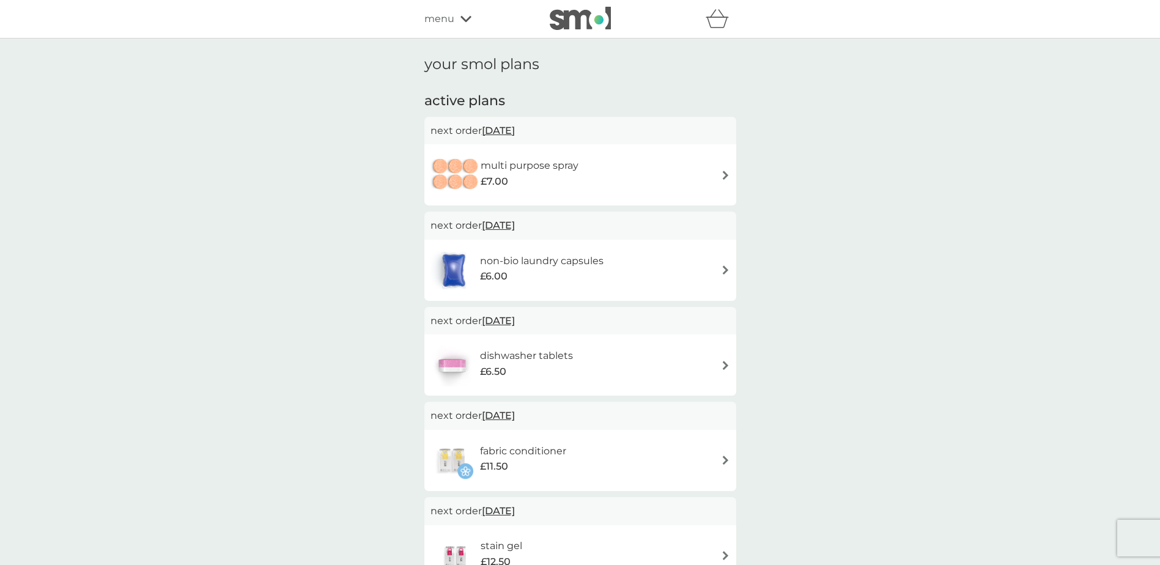
click at [547, 174] on div "£7.00" at bounding box center [530, 182] width 98 height 16
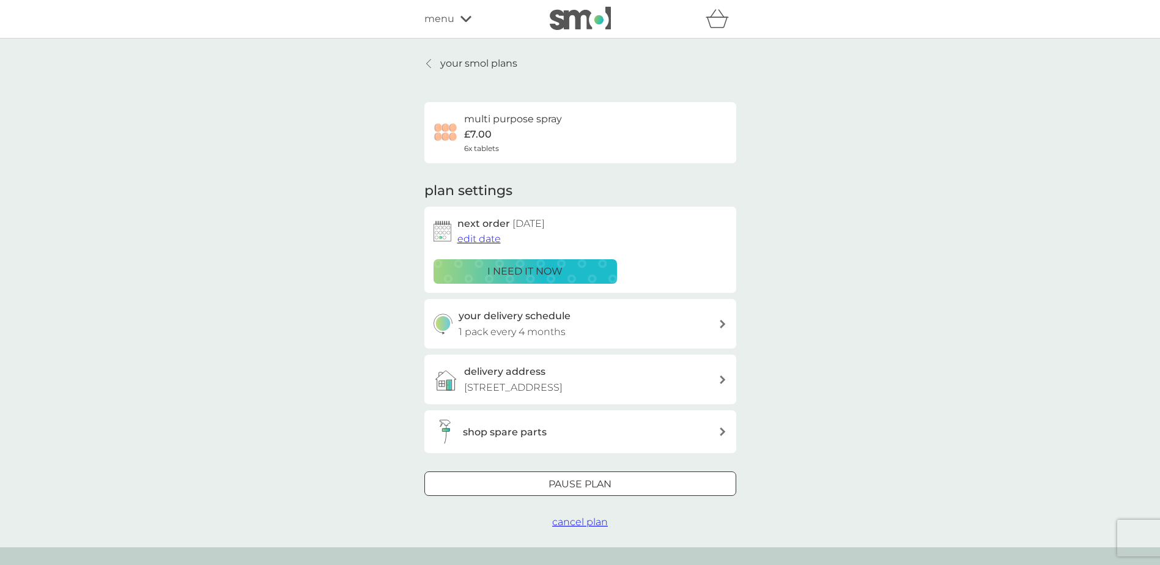
click at [568, 521] on span "cancel plan" at bounding box center [580, 522] width 56 height 12
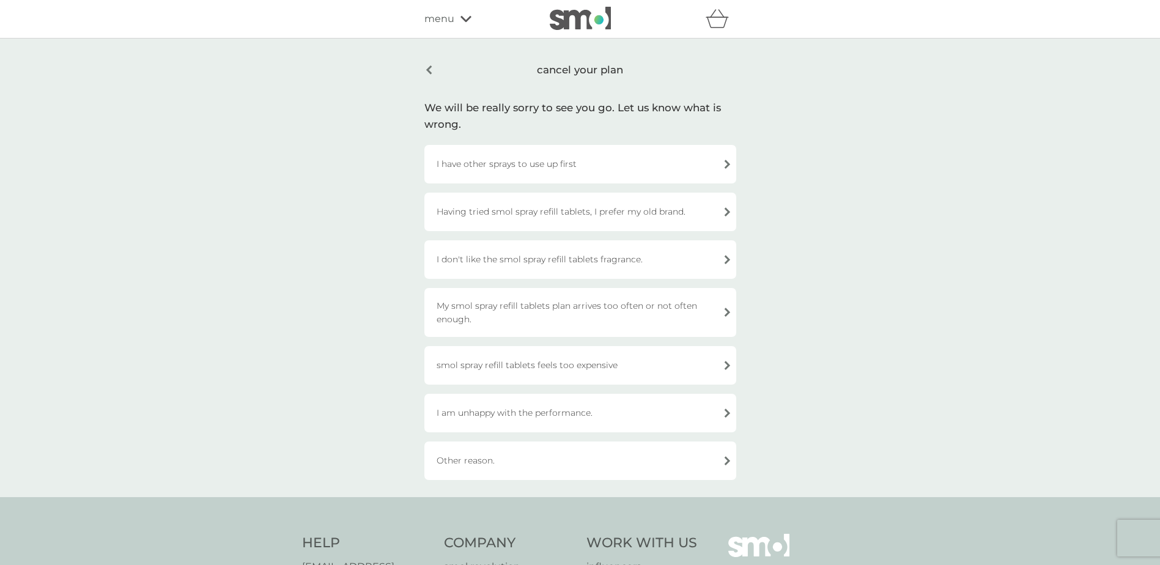
click at [567, 413] on div "I am unhappy with the performance." at bounding box center [580, 413] width 312 height 39
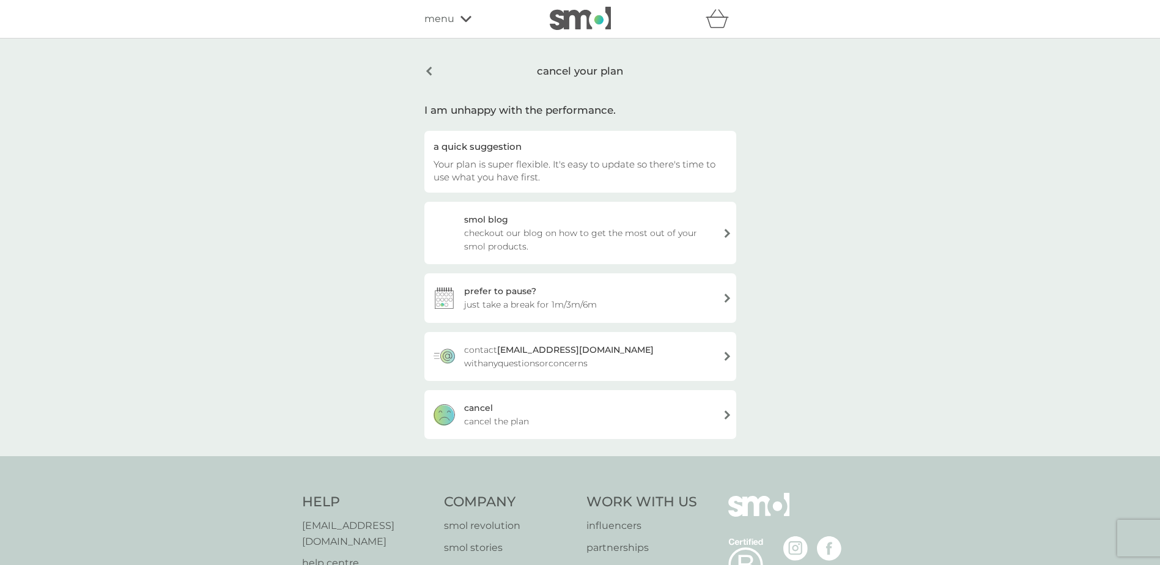
click at [497, 416] on span "cancel the plan" at bounding box center [496, 420] width 65 height 13
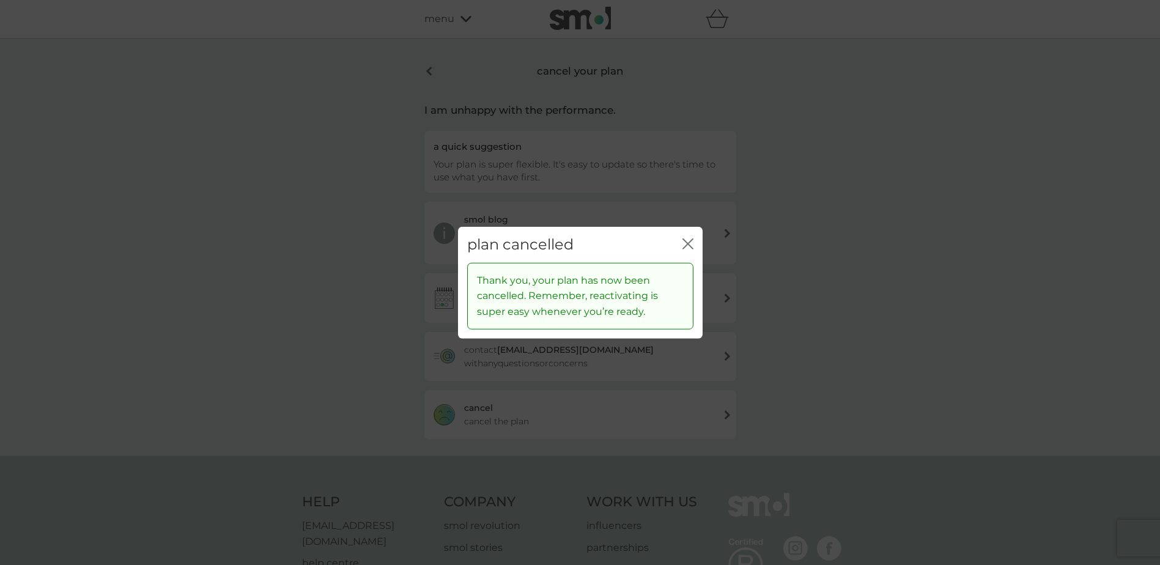
click at [687, 236] on div "close" at bounding box center [687, 245] width 11 height 18
click at [688, 244] on icon "close" at bounding box center [690, 244] width 5 height 10
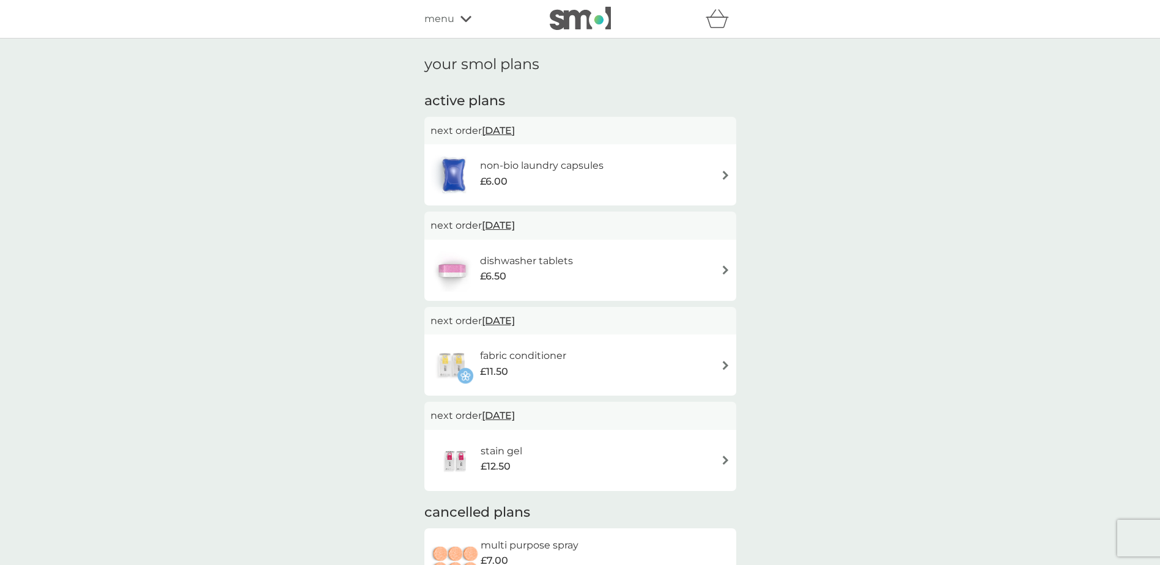
click at [490, 455] on h6 "stain gel" at bounding box center [502, 451] width 42 height 16
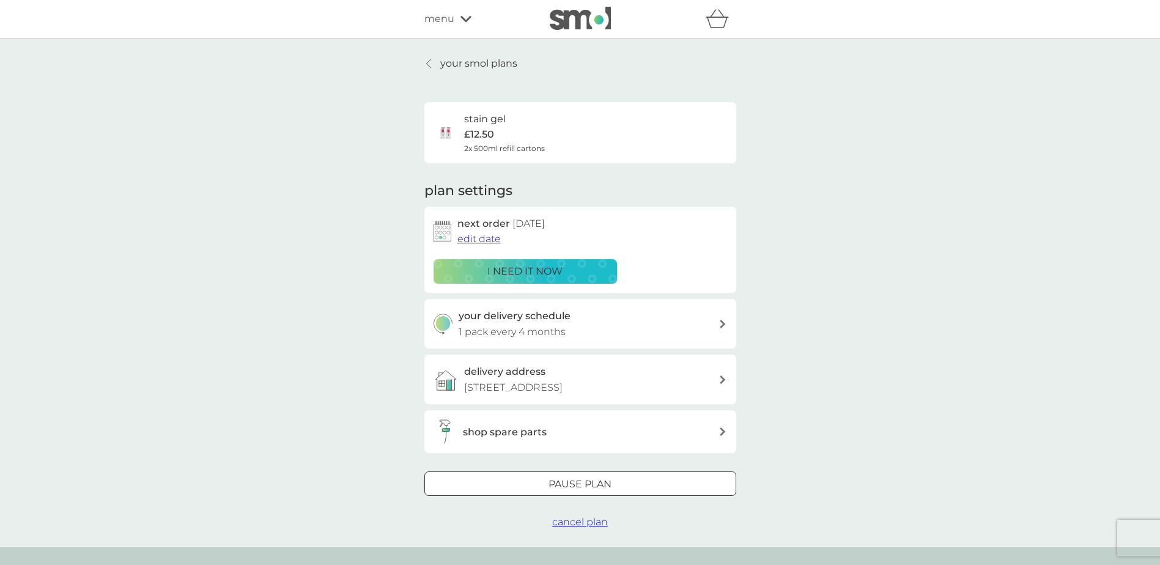
click at [565, 523] on span "cancel plan" at bounding box center [580, 522] width 56 height 12
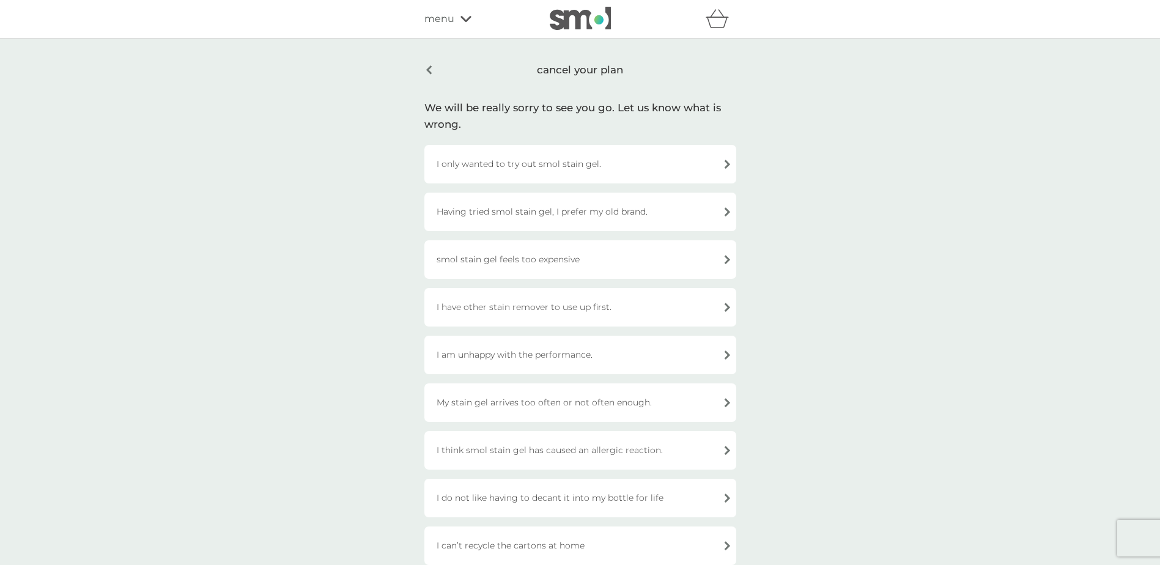
click at [547, 263] on div "smol stain gel feels too expensive" at bounding box center [580, 259] width 312 height 39
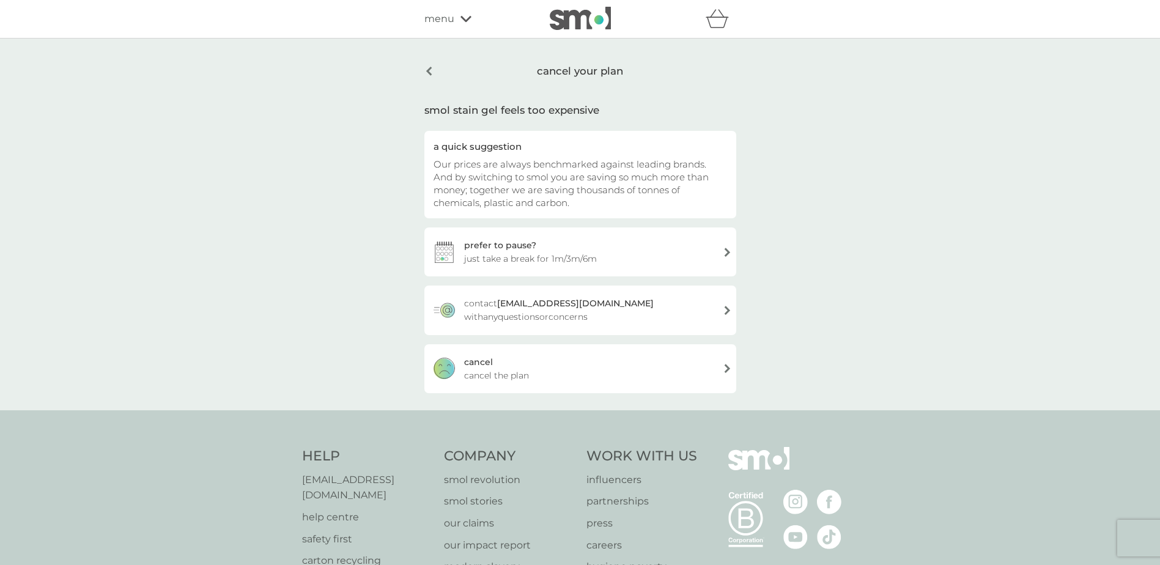
click at [496, 373] on span "cancel the plan" at bounding box center [496, 375] width 65 height 13
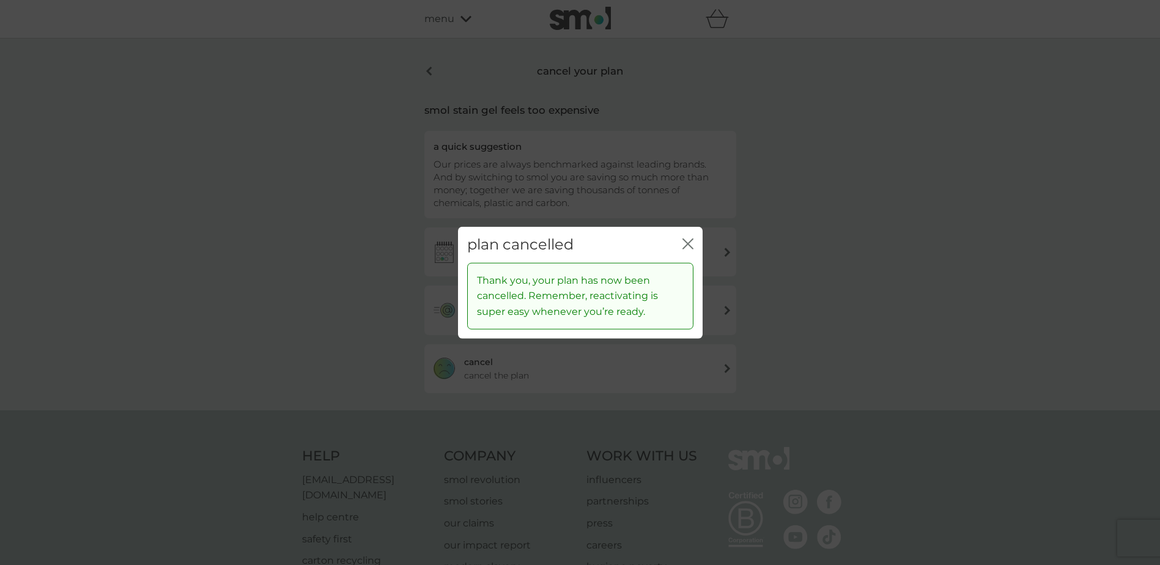
click at [688, 249] on icon "close" at bounding box center [687, 243] width 11 height 11
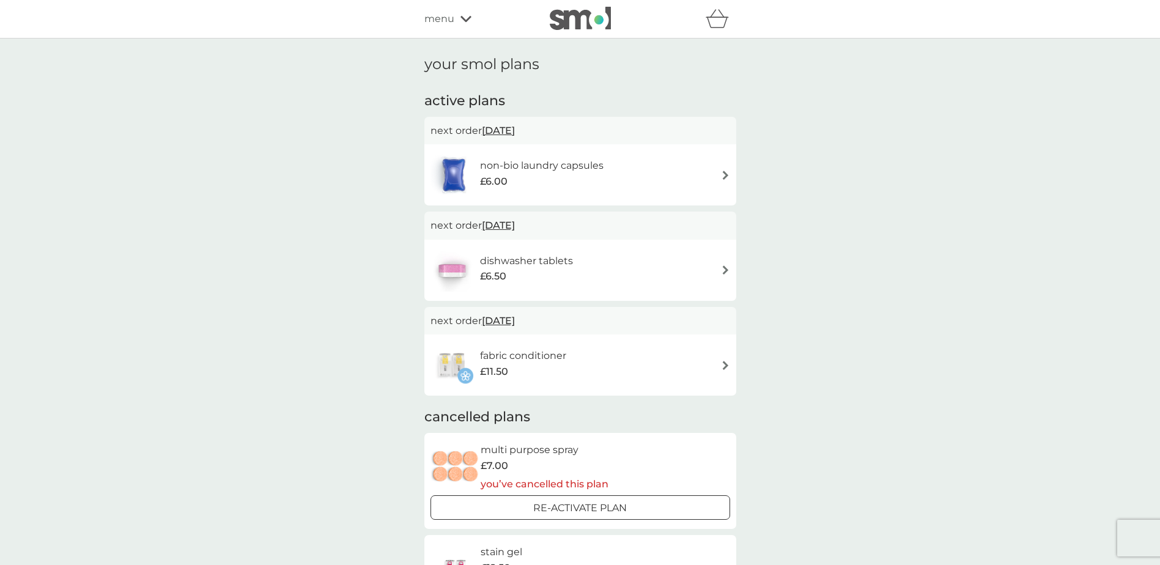
click at [585, 12] on img at bounding box center [580, 18] width 61 height 23
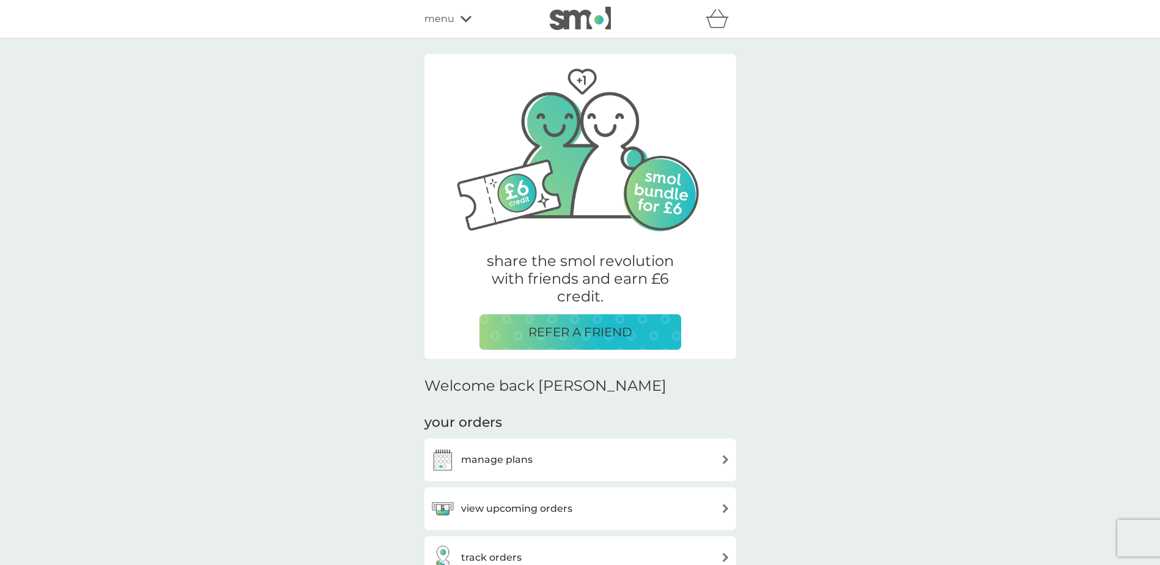
scroll to position [495, 0]
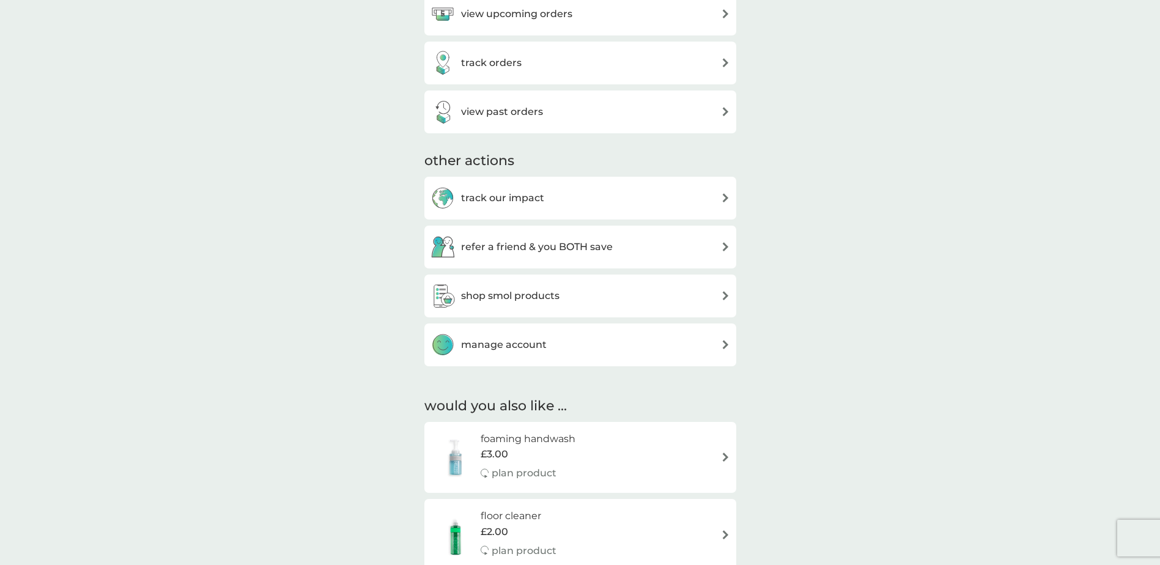
click at [531, 14] on h3 "view upcoming orders" at bounding box center [516, 14] width 111 height 16
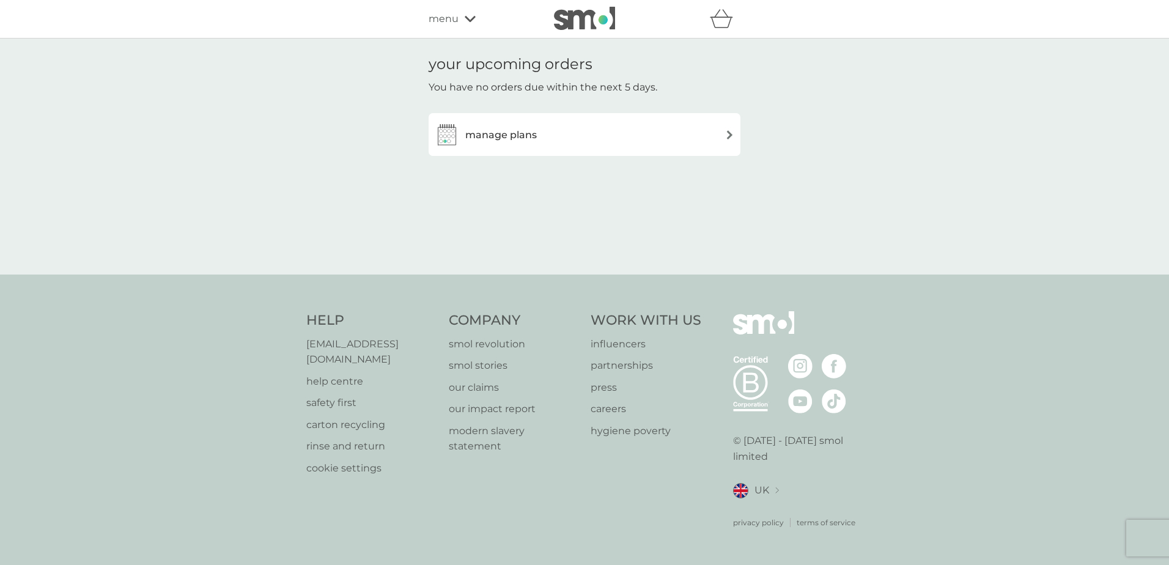
click at [504, 142] on h3 "manage plans" at bounding box center [501, 135] width 72 height 16
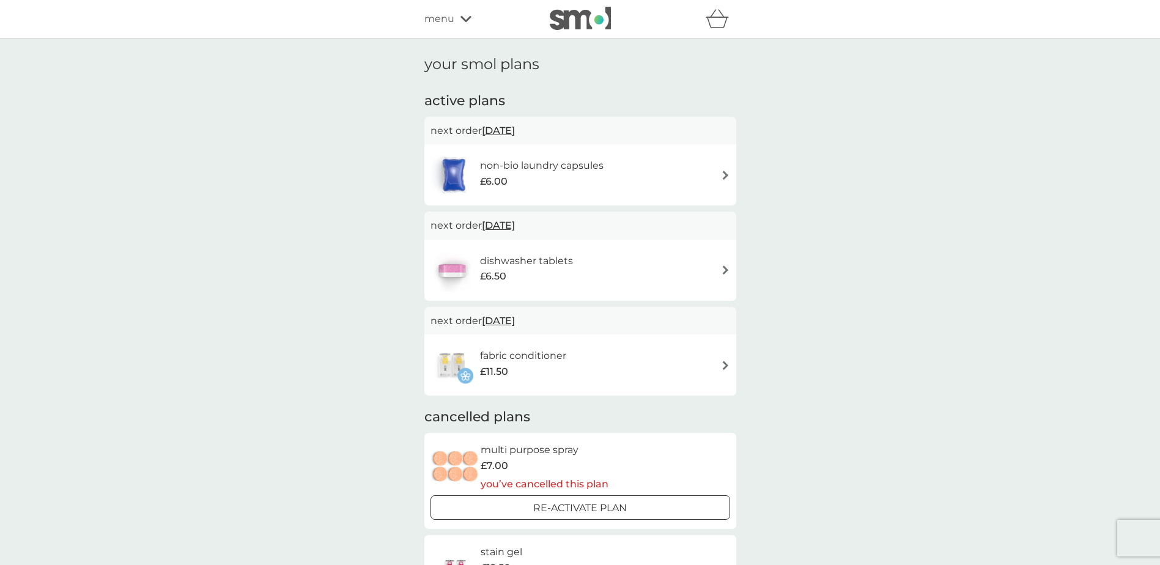
click at [506, 267] on h6 "dishwasher tablets" at bounding box center [526, 261] width 93 height 16
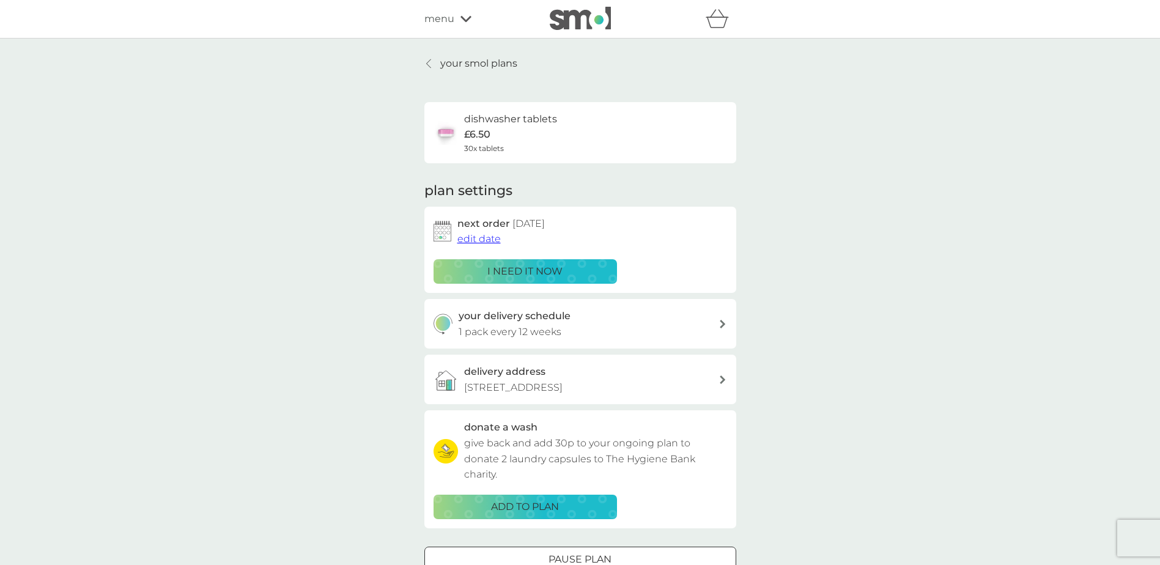
click at [554, 558] on p "Pause plan" at bounding box center [579, 559] width 63 height 16
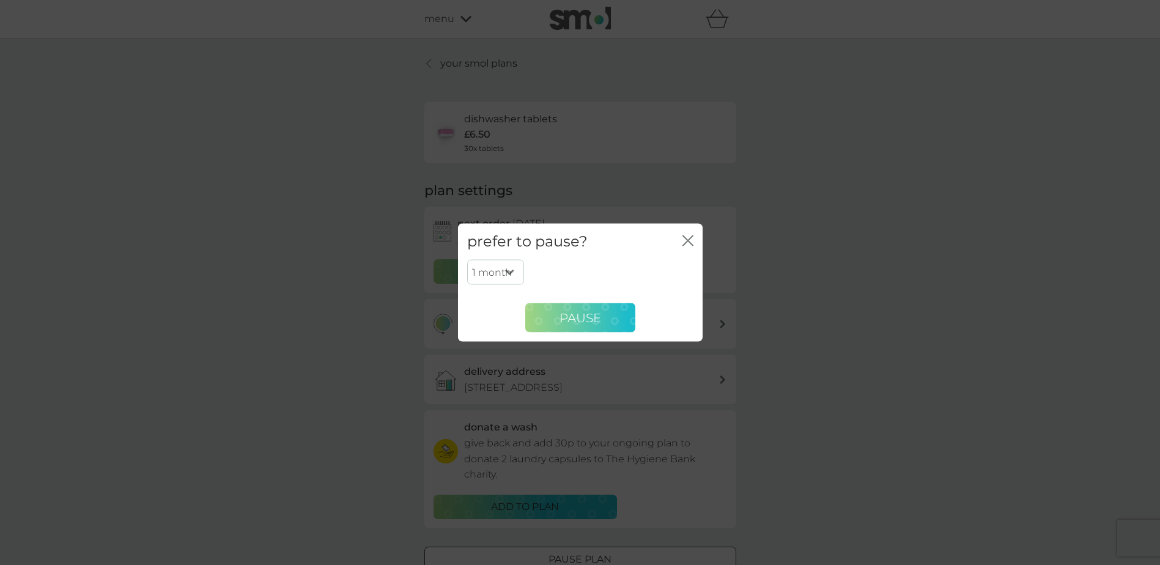
click at [586, 310] on span "Pause" at bounding box center [580, 317] width 42 height 15
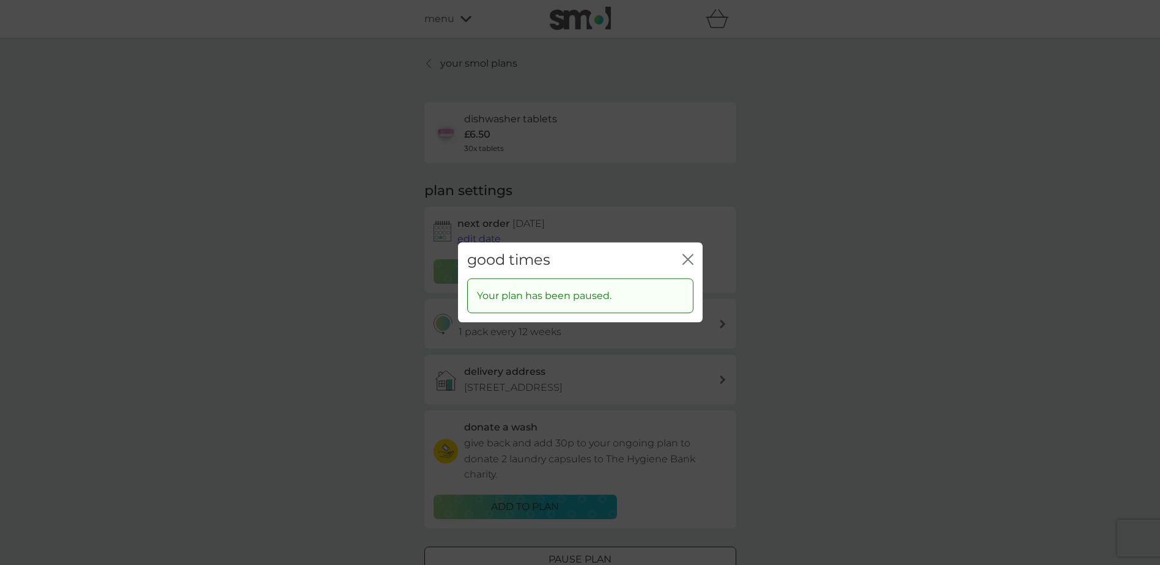
click at [691, 260] on icon "close" at bounding box center [687, 259] width 11 height 11
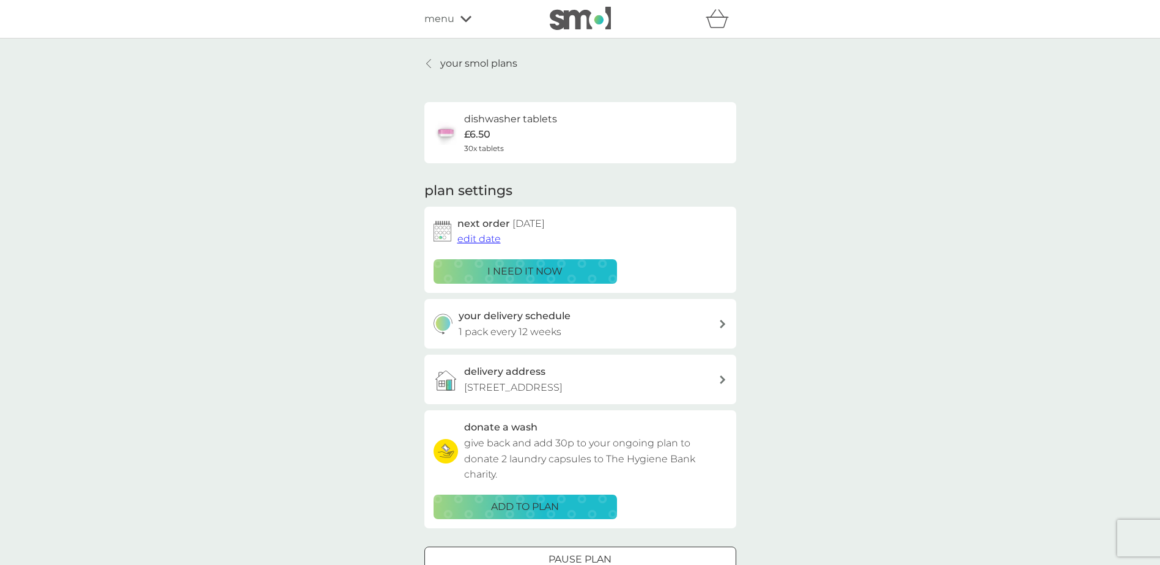
scroll to position [6, 0]
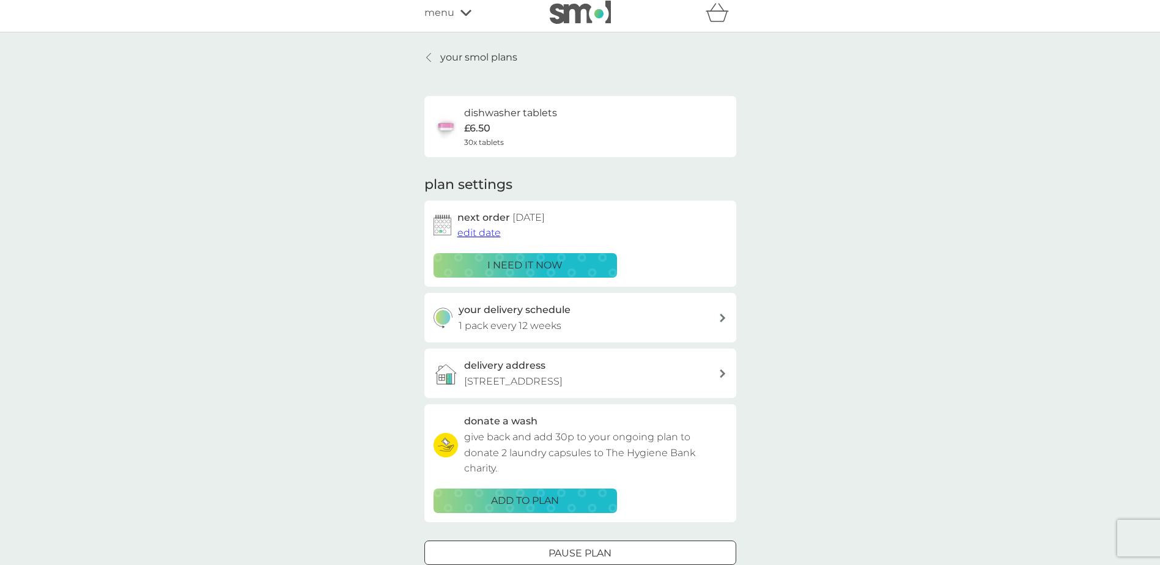
click at [509, 121] on div "dishwasher tablets £6.50 30x tablets" at bounding box center [510, 126] width 93 height 43
click at [460, 52] on p "your smol plans" at bounding box center [478, 58] width 77 height 16
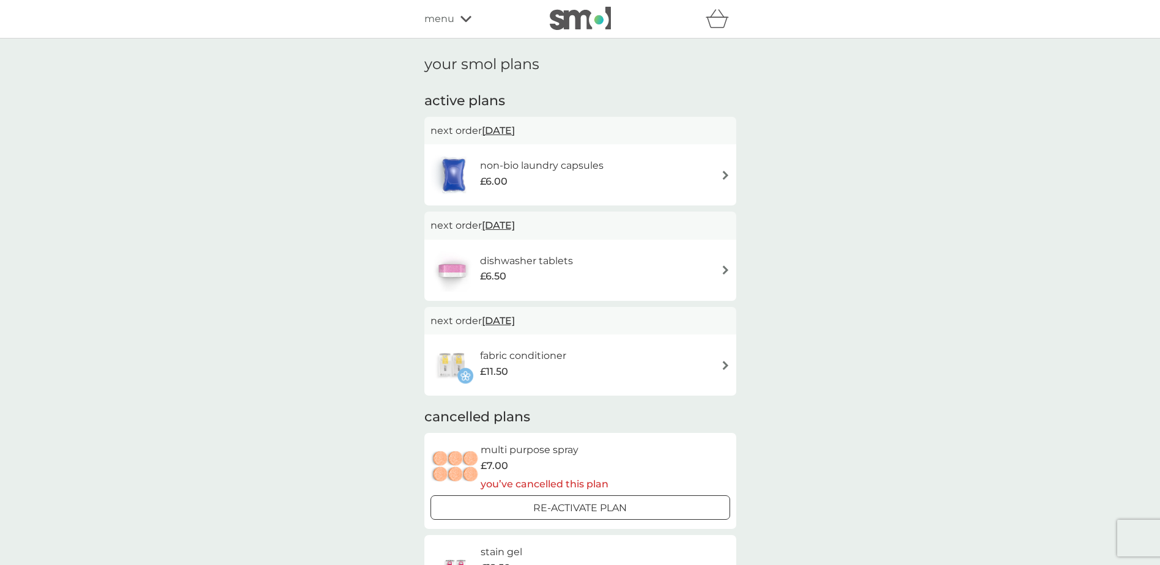
click at [512, 270] on div "£6.50" at bounding box center [526, 276] width 93 height 16
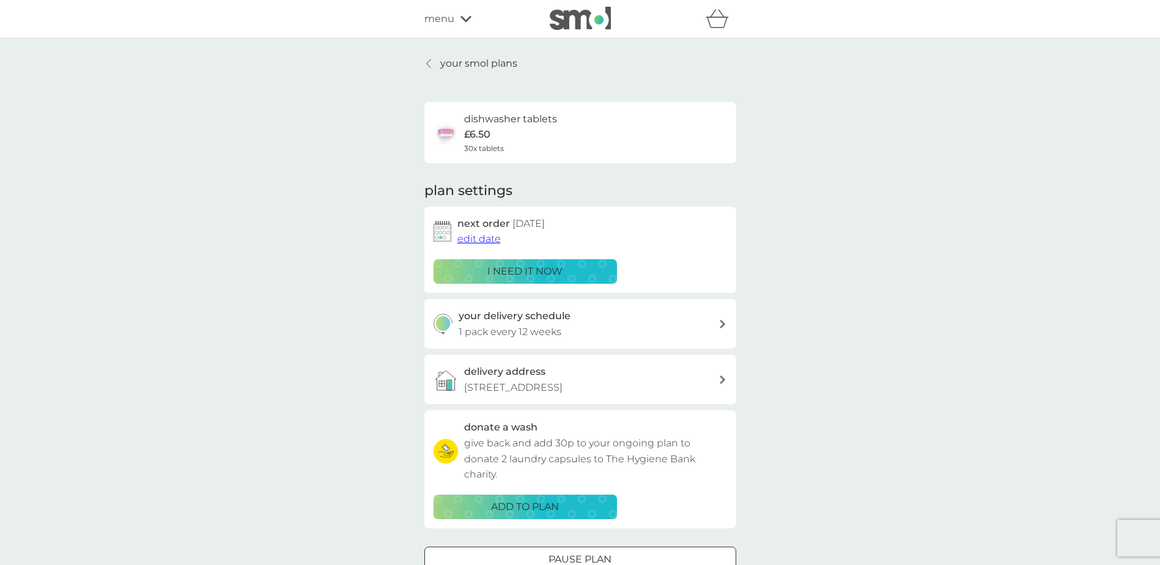
scroll to position [332, 0]
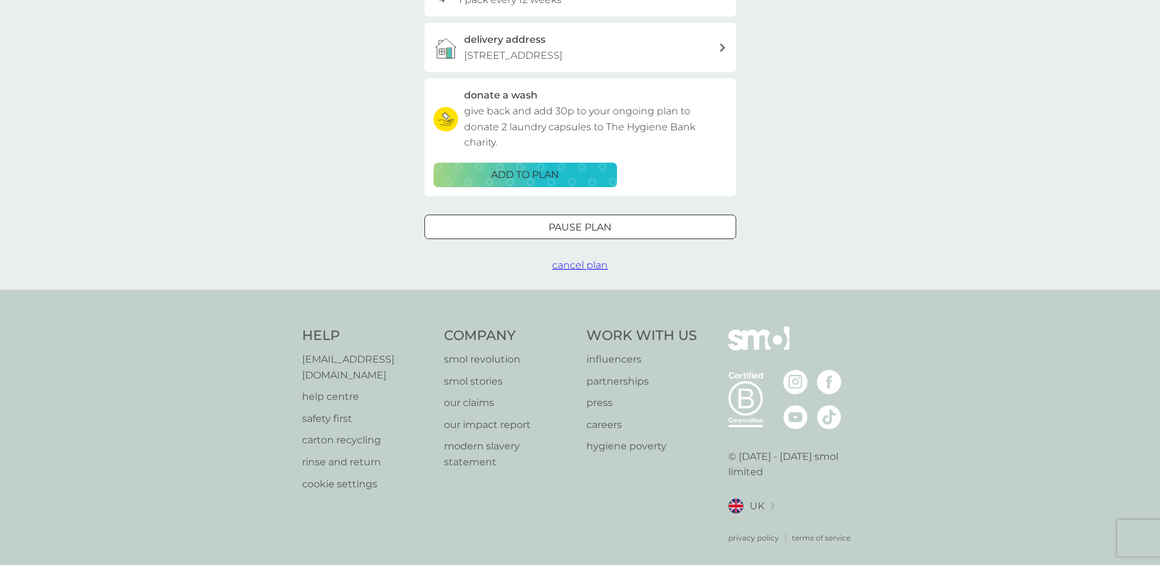
click at [589, 232] on div at bounding box center [580, 227] width 44 height 13
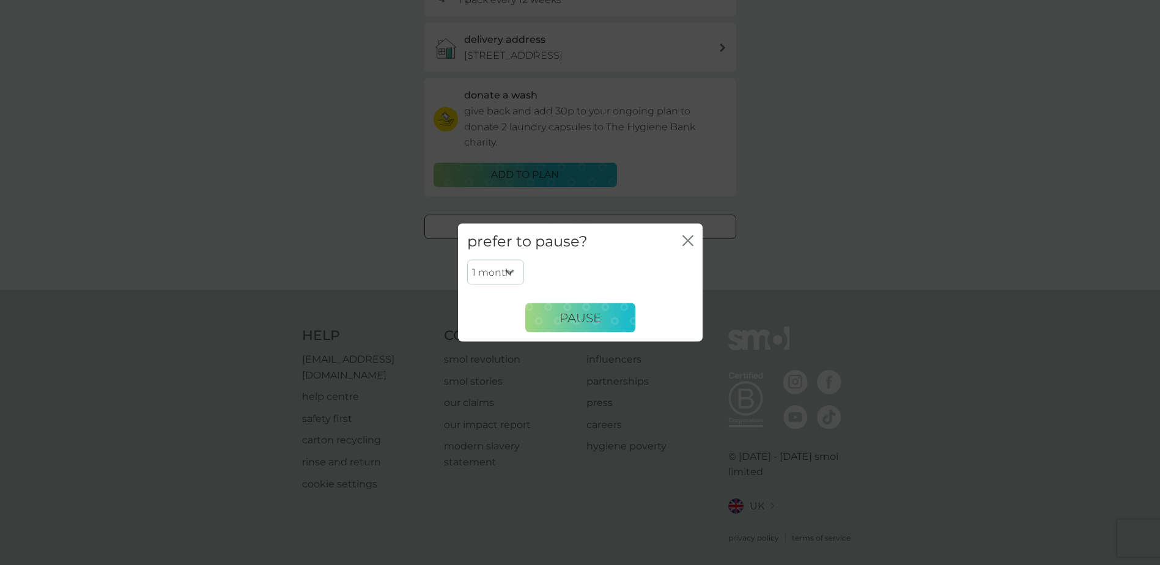
click at [514, 267] on select "1 month 2 months 3 months 4 months 5 months 6 months" at bounding box center [495, 272] width 57 height 26
select select "6"
click at [467, 259] on select "1 month 2 months 3 months 4 months 5 months 6 months" at bounding box center [495, 272] width 57 height 26
click at [587, 307] on button "Pause" at bounding box center [580, 317] width 110 height 29
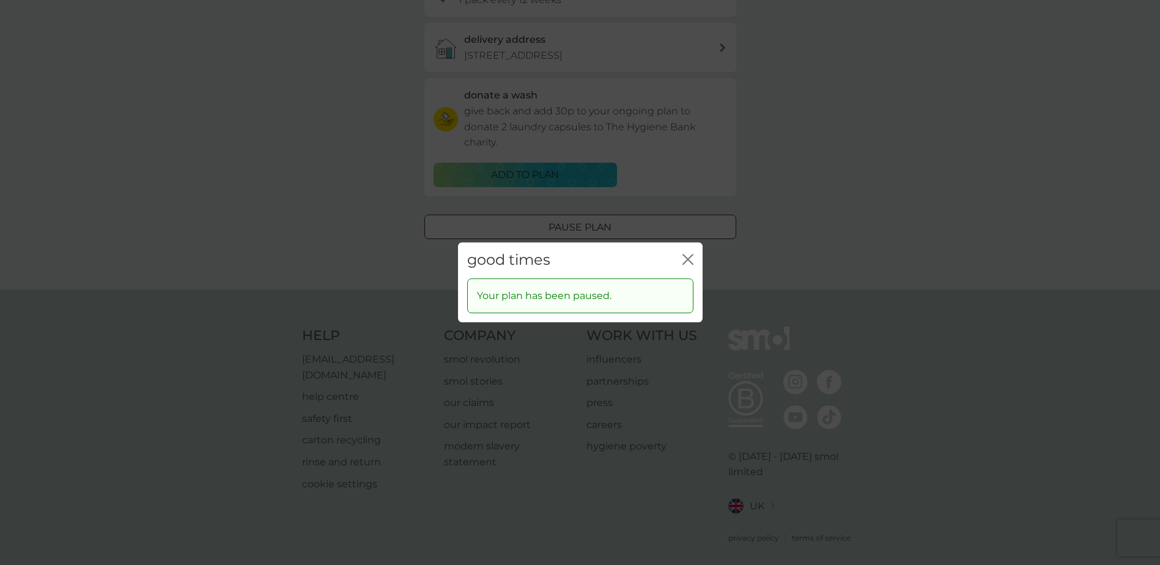
click at [686, 262] on icon "close" at bounding box center [685, 259] width 5 height 10
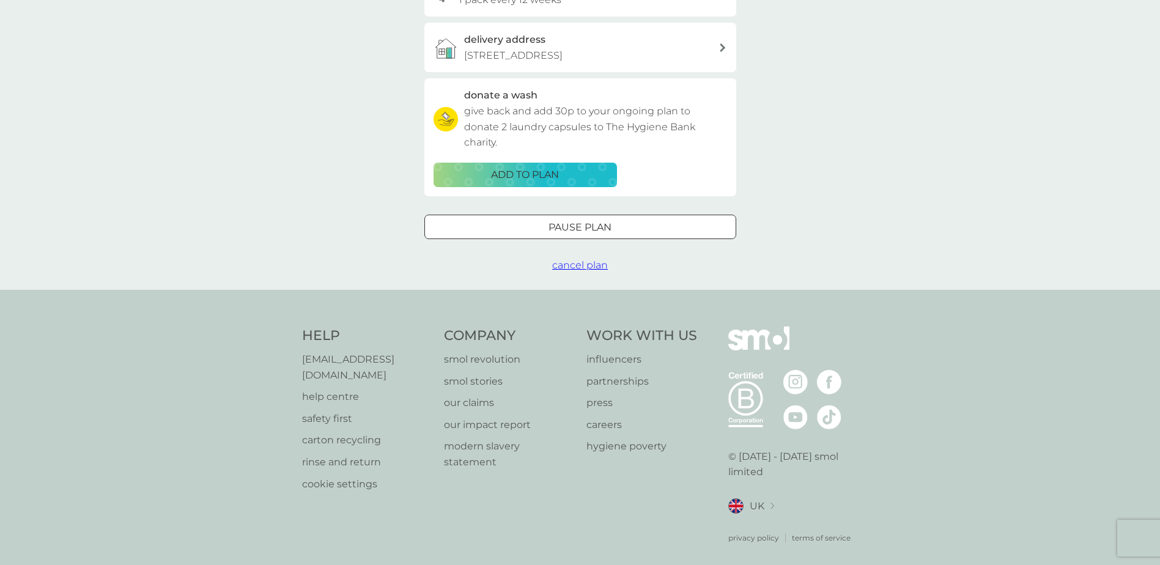
scroll to position [0, 0]
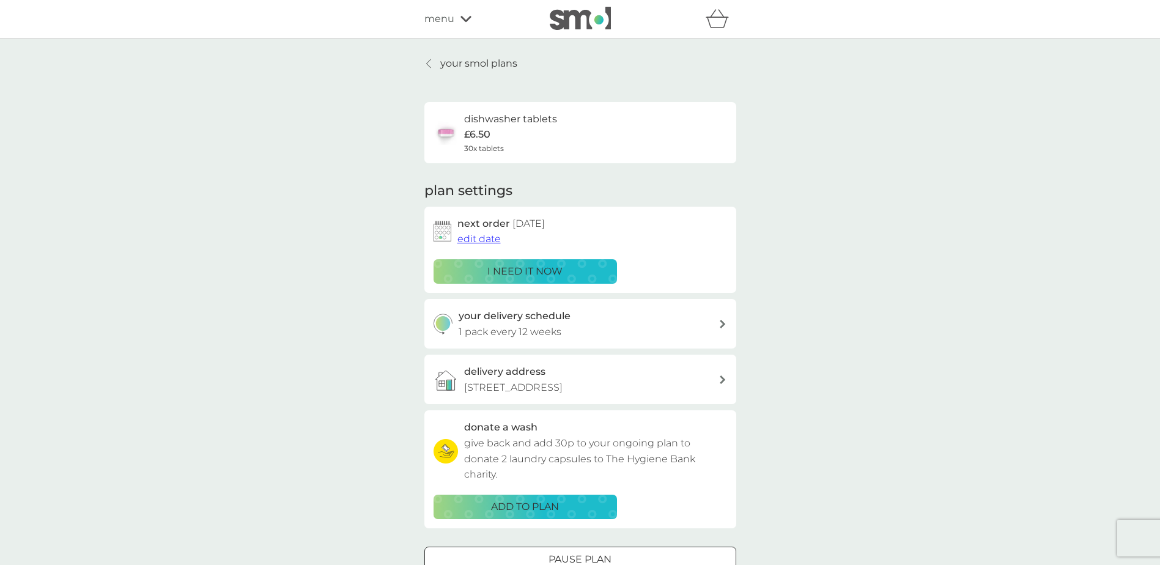
click at [448, 65] on p "your smol plans" at bounding box center [478, 64] width 77 height 16
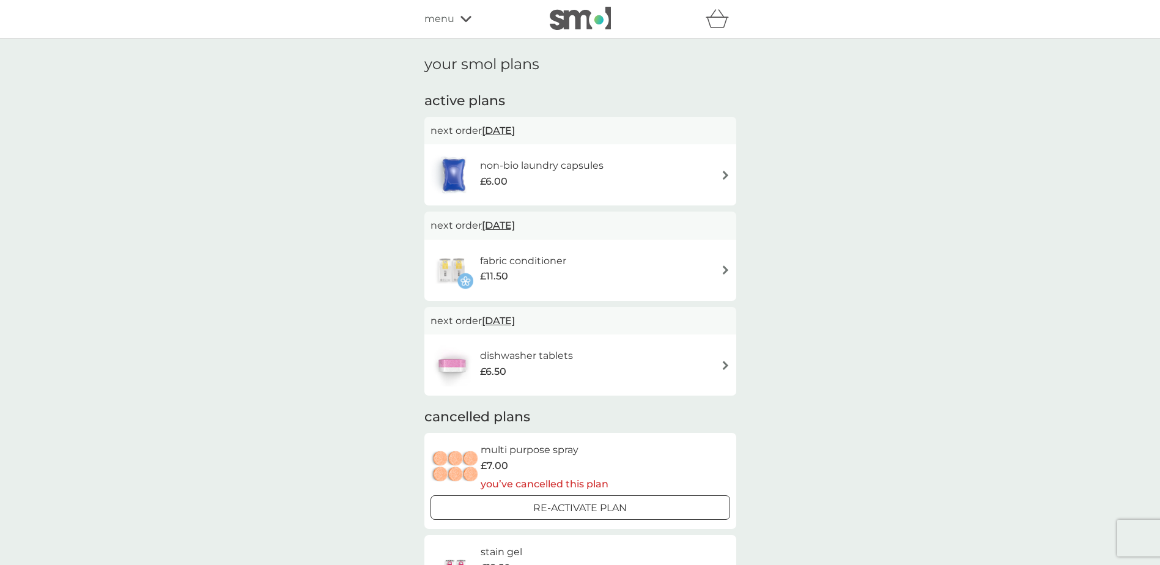
click at [524, 177] on div "£6.00" at bounding box center [541, 182] width 123 height 16
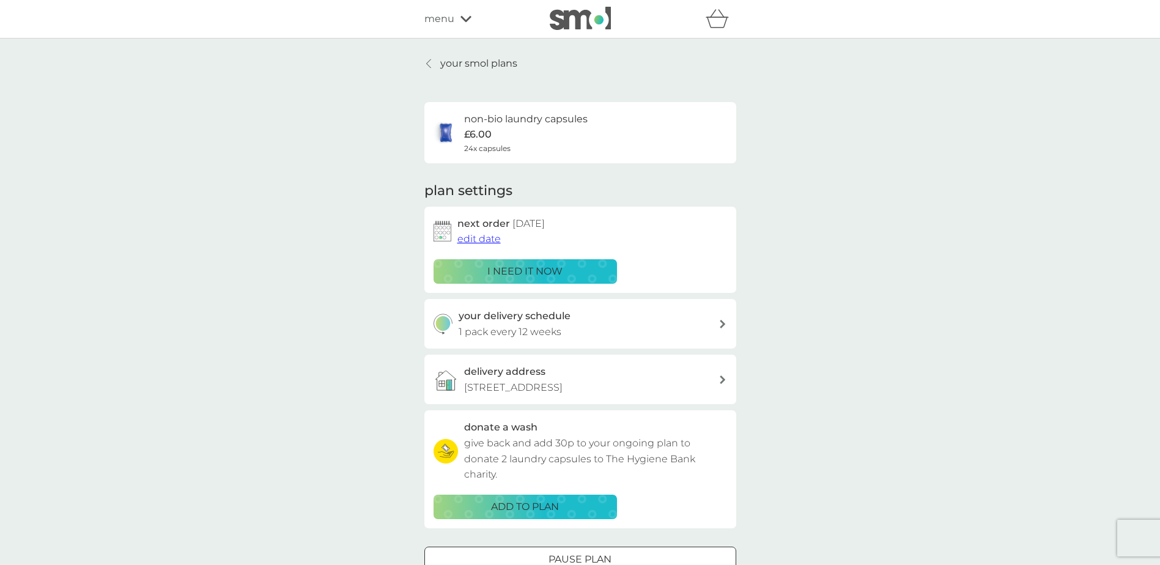
click at [549, 554] on p "Pause plan" at bounding box center [579, 559] width 63 height 16
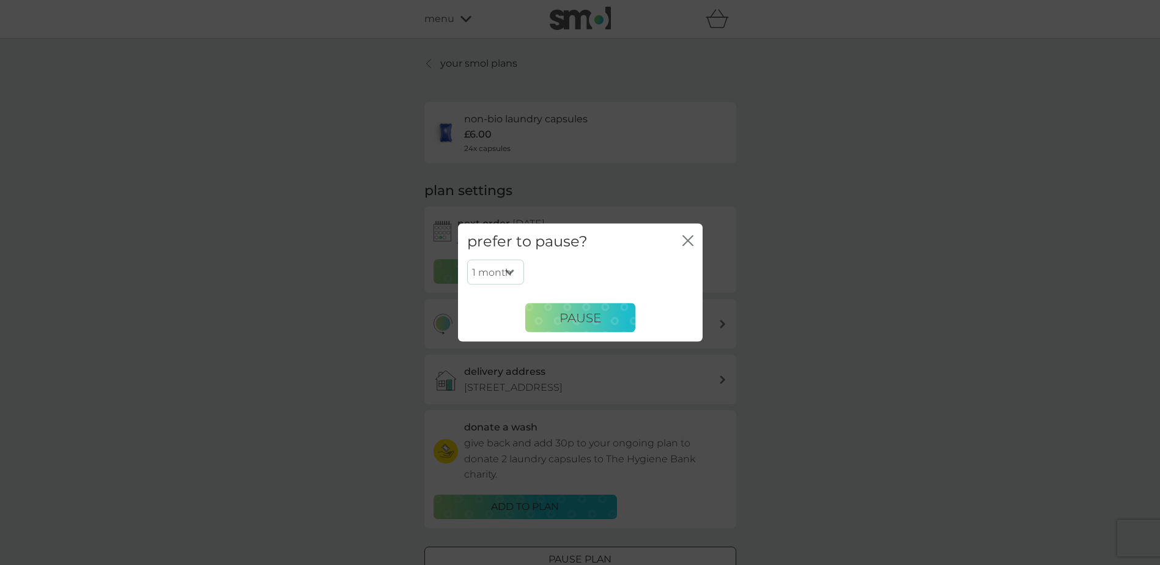
click at [506, 267] on select "1 month 2 months 3 months 4 months 5 months 6 months" at bounding box center [495, 272] width 57 height 26
select select "6"
click at [467, 259] on select "1 month 2 months 3 months 4 months 5 months 6 months" at bounding box center [495, 272] width 57 height 26
click at [567, 320] on span "Pause" at bounding box center [580, 317] width 42 height 15
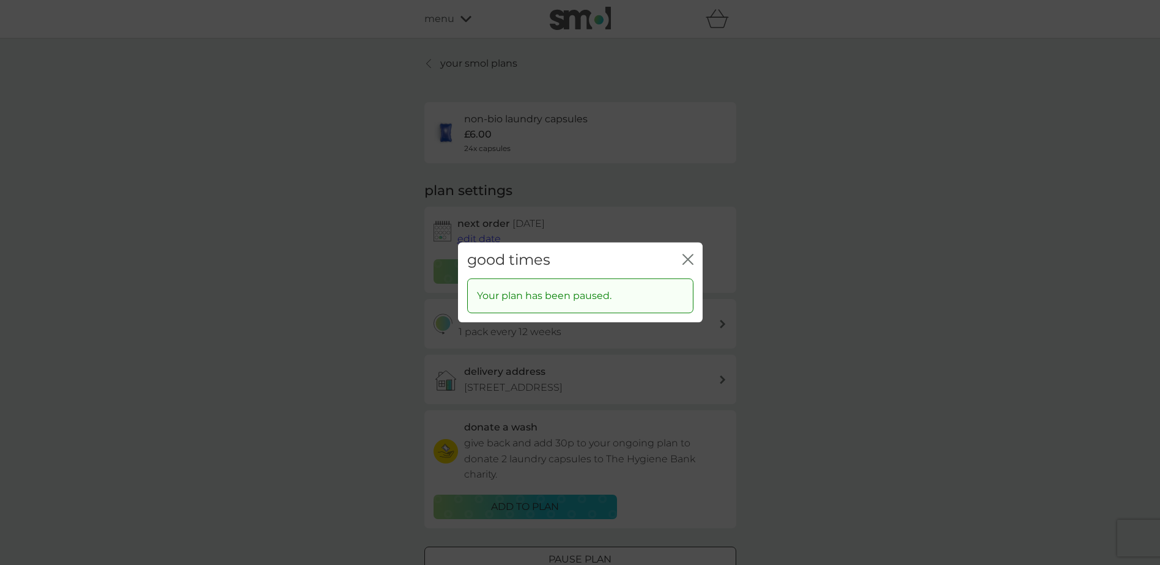
click at [686, 251] on div "good times close" at bounding box center [580, 260] width 245 height 36
click at [679, 258] on div "good times close" at bounding box center [580, 260] width 245 height 36
click at [685, 256] on icon "close" at bounding box center [685, 259] width 5 height 10
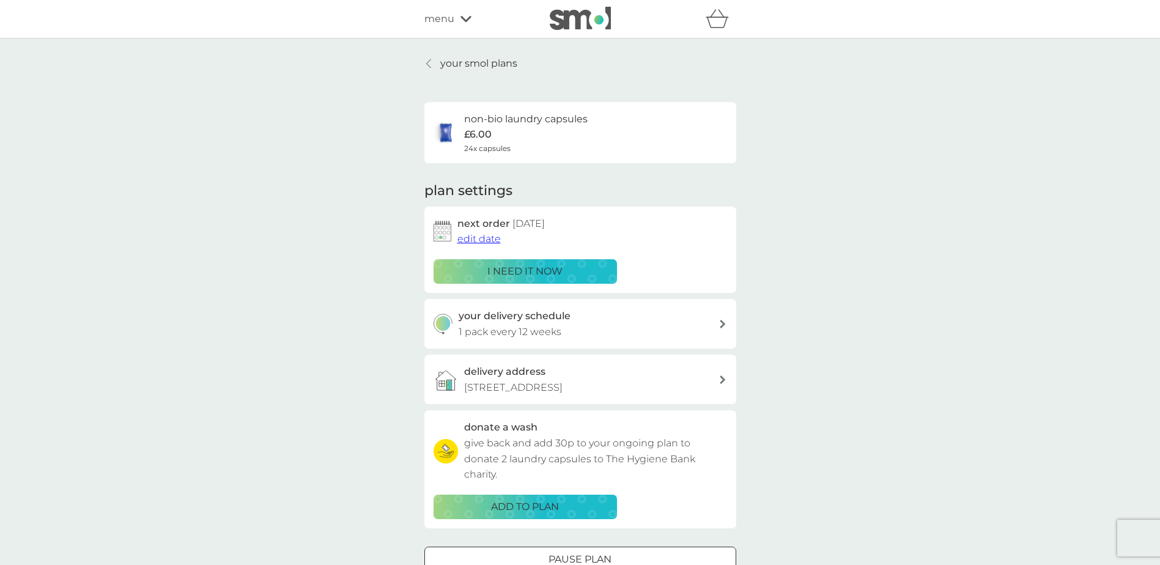
scroll to position [6, 0]
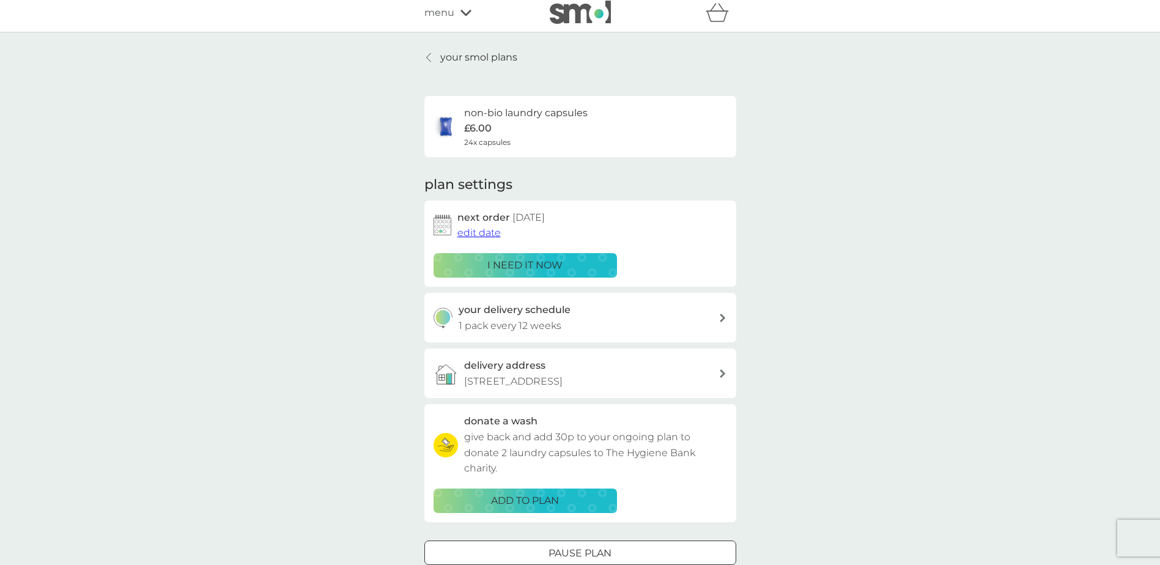
click at [469, 53] on p "your smol plans" at bounding box center [478, 58] width 77 height 16
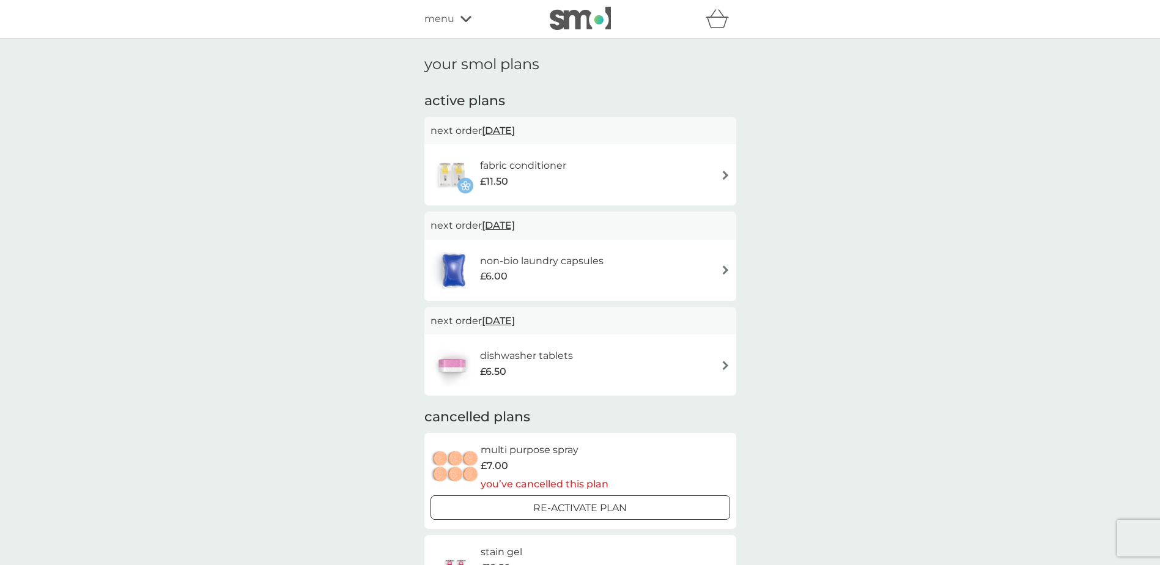
click at [468, 20] on icon at bounding box center [465, 18] width 11 height 7
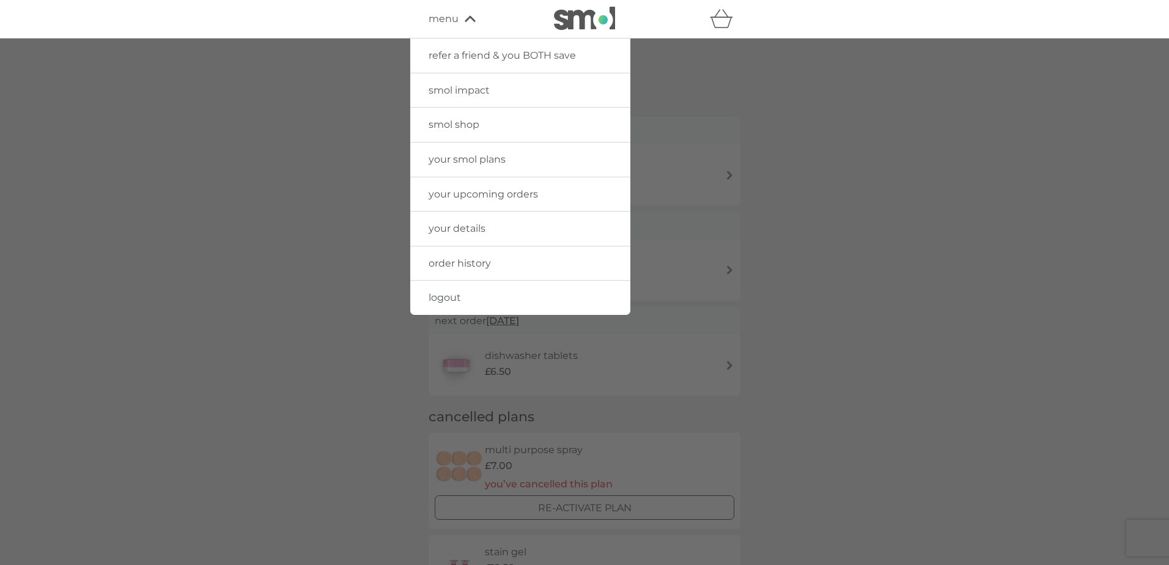
click at [447, 295] on span "logout" at bounding box center [445, 298] width 32 height 12
